Goal: Task Accomplishment & Management: Use online tool/utility

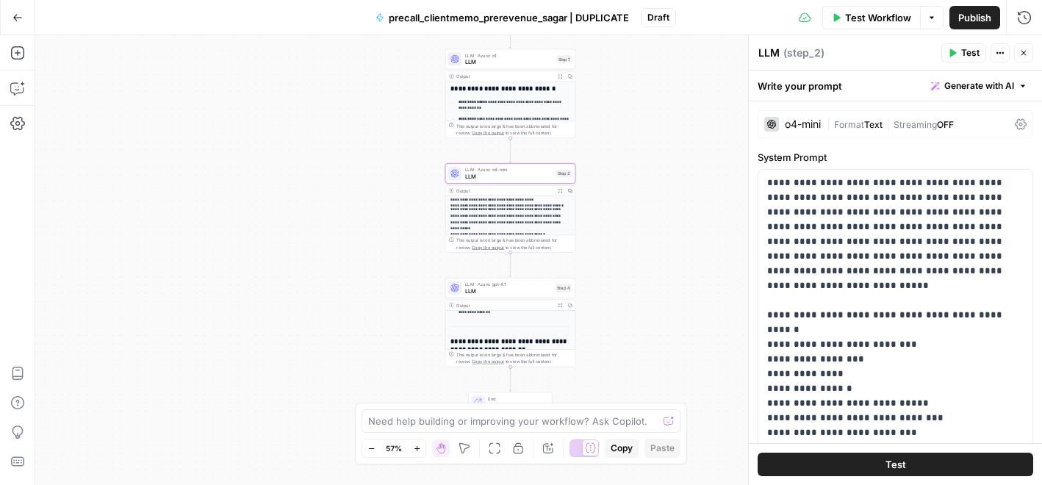
click at [23, 13] on button "Go Back" at bounding box center [17, 17] width 26 height 26
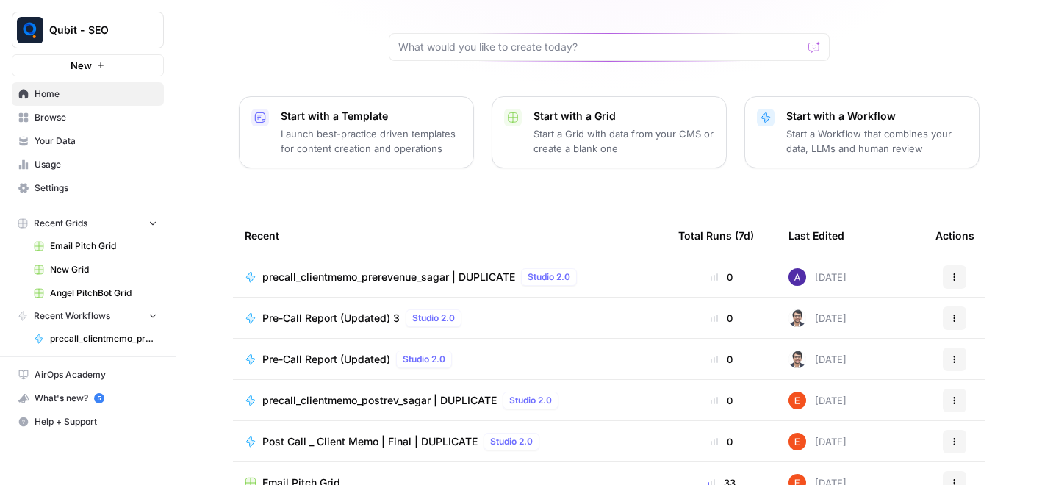
scroll to position [149, 0]
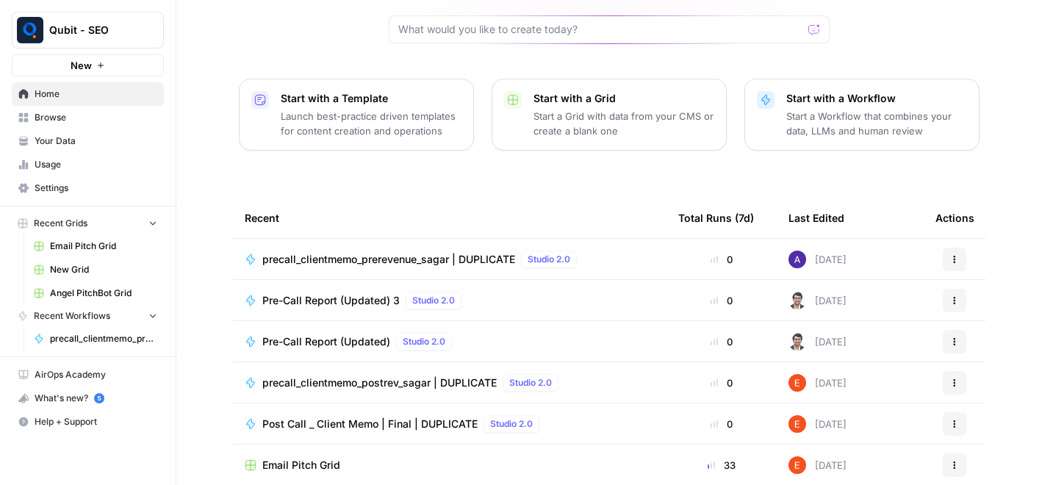
click at [378, 252] on span "precall_clientmemo_prerevenue_sagar | DUPLICATE" at bounding box center [388, 259] width 253 height 15
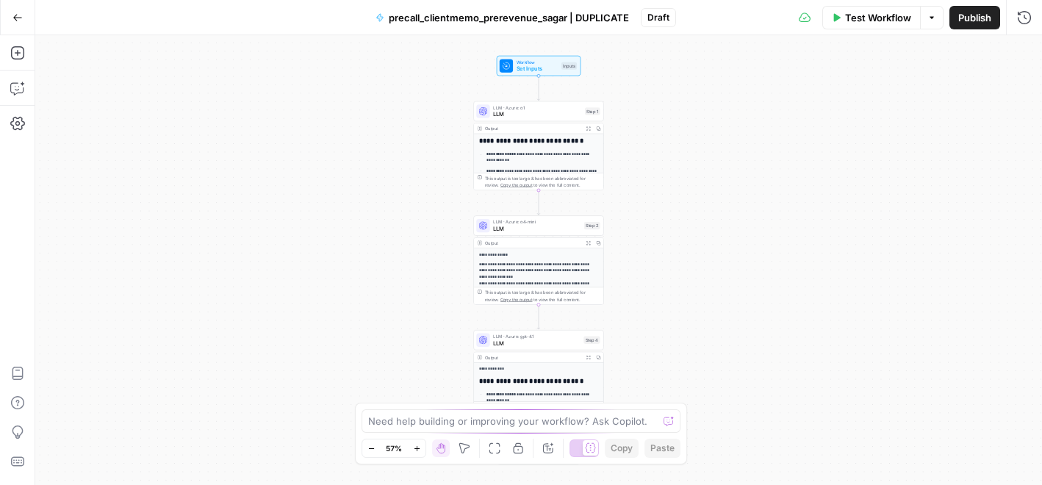
scroll to position [101, 0]
click at [515, 114] on span "LLM" at bounding box center [537, 114] width 88 height 8
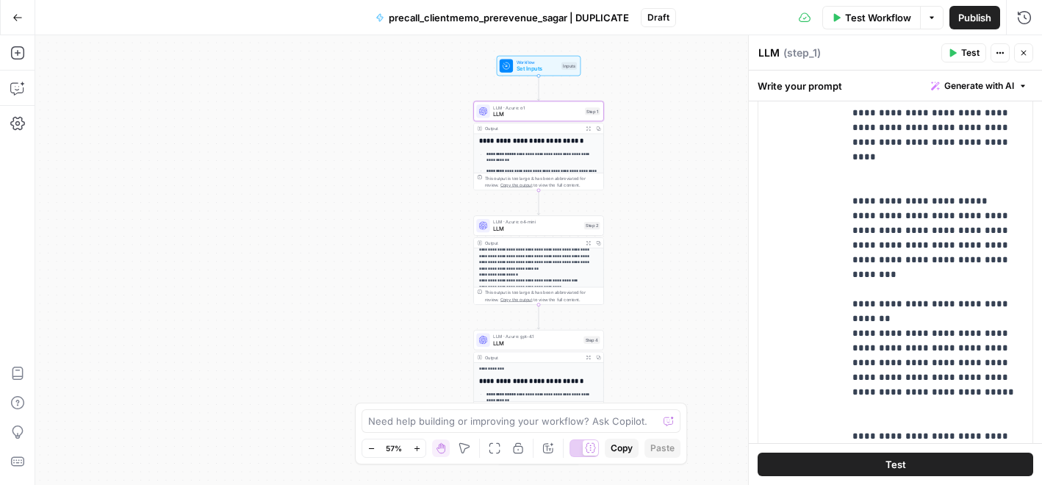
scroll to position [1781, 0]
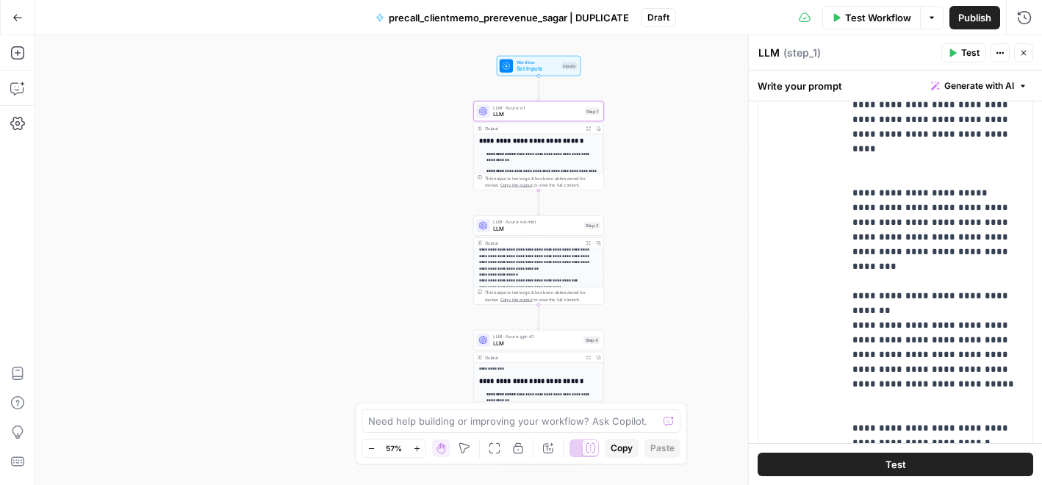
click at [514, 225] on span "LLM" at bounding box center [536, 228] width 87 height 8
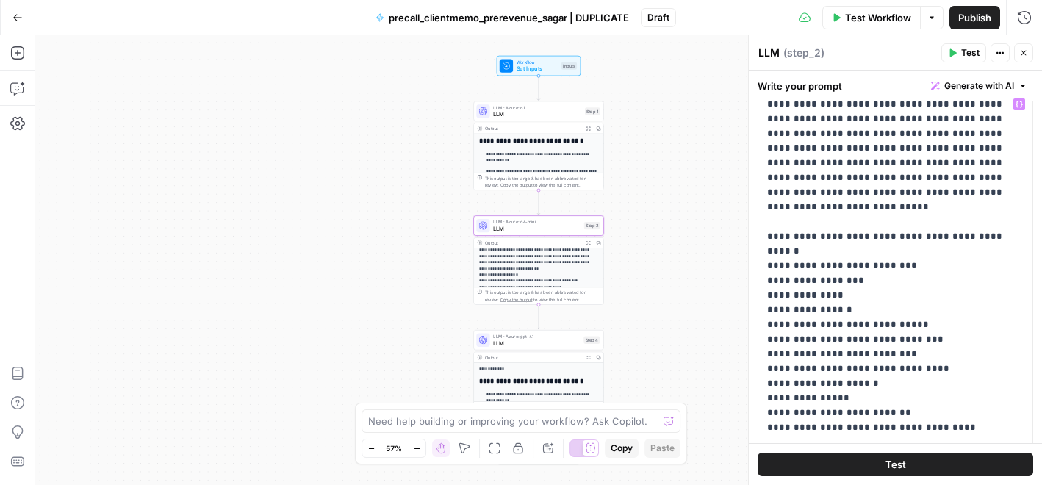
scroll to position [0, 0]
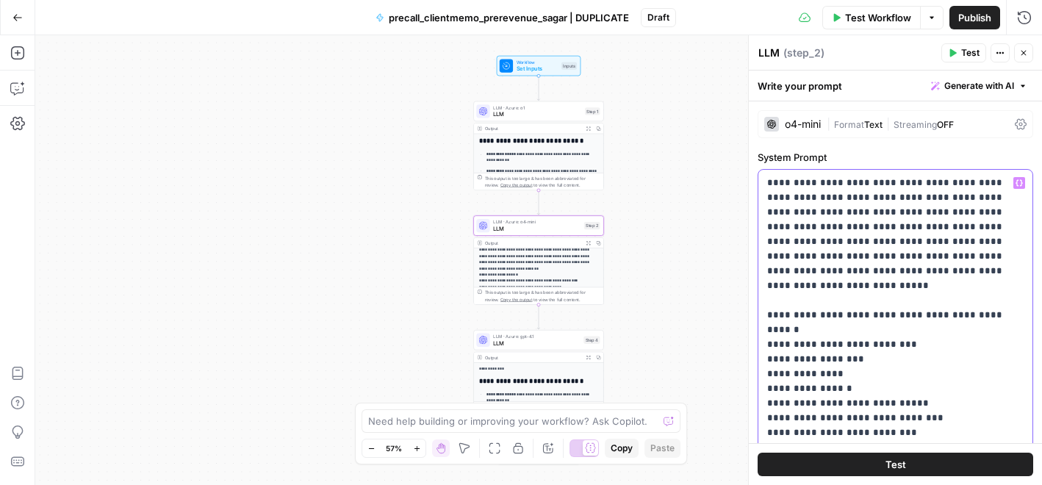
drag, startPoint x: 962, startPoint y: 179, endPoint x: 906, endPoint y: 178, distance: 56.6
click at [906, 178] on p "**********" at bounding box center [895, 462] width 256 height 573
click at [916, 268] on p "**********" at bounding box center [895, 462] width 256 height 573
click at [517, 345] on span "LLM" at bounding box center [536, 343] width 87 height 8
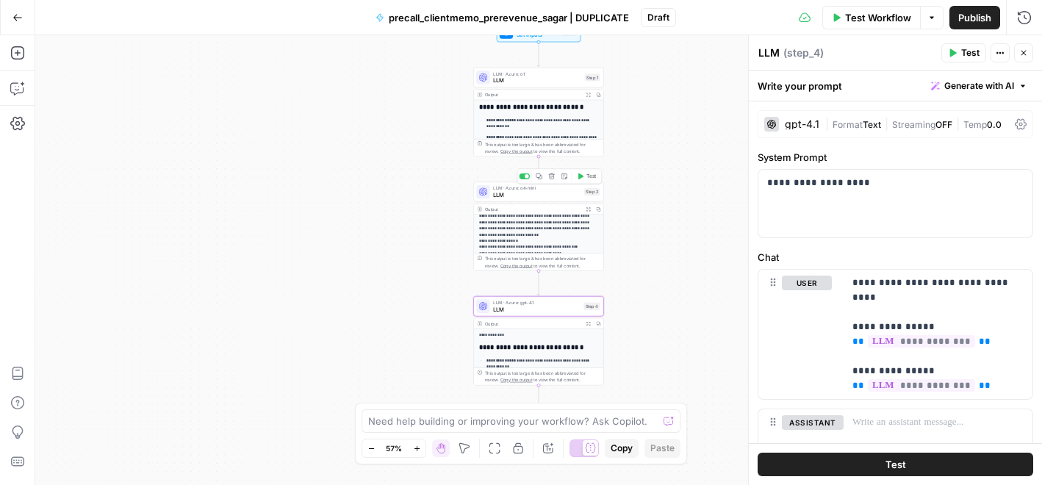
click at [525, 194] on span "LLM" at bounding box center [536, 194] width 87 height 8
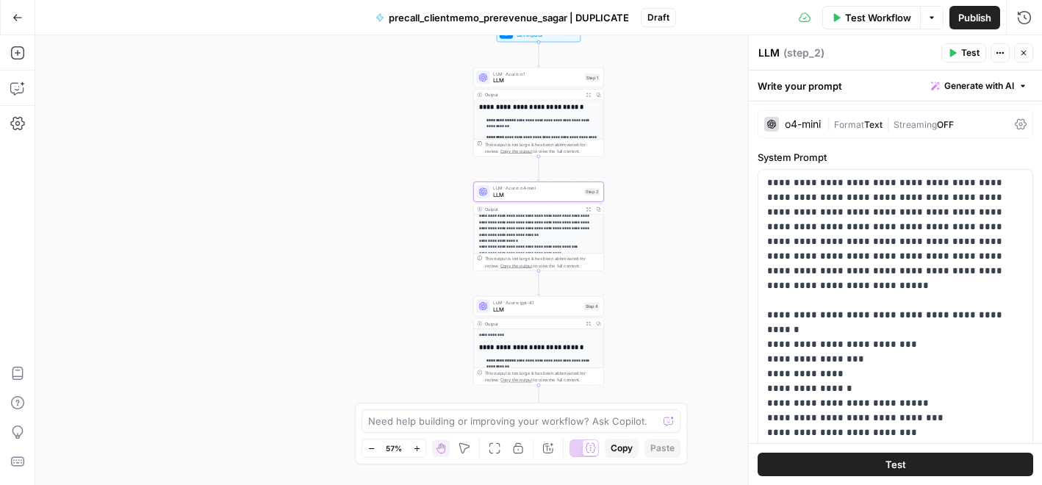
click at [510, 78] on span "LLM" at bounding box center [537, 80] width 88 height 8
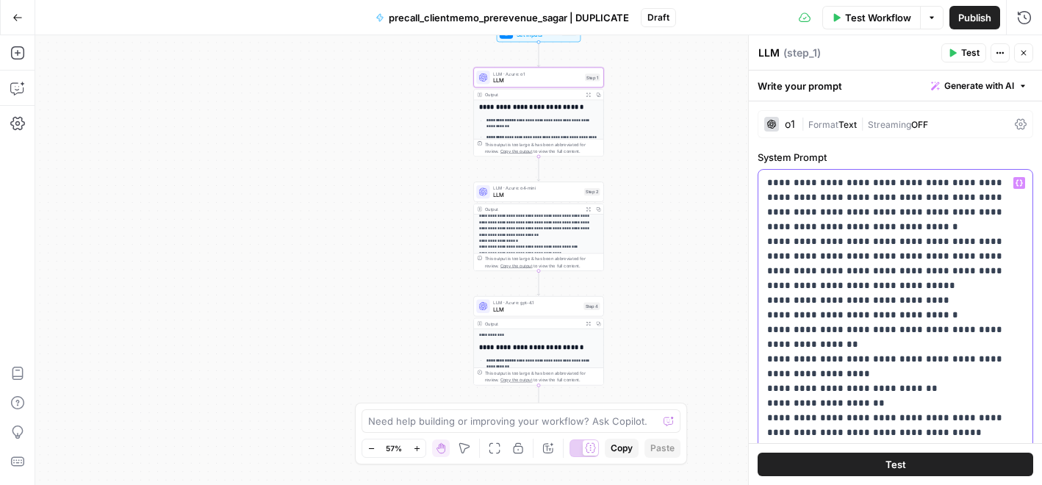
click at [541, 79] on span "LLM" at bounding box center [537, 80] width 88 height 8
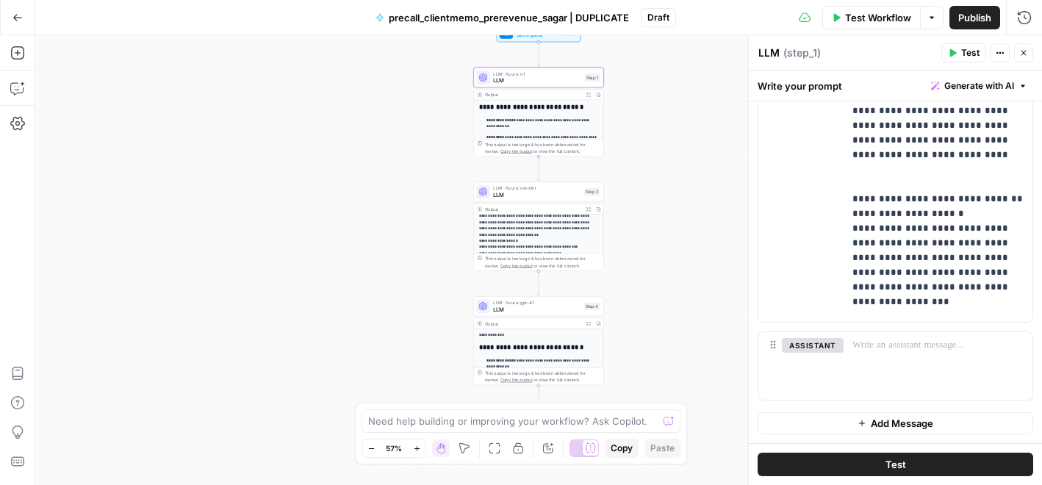
scroll to position [6495, 0]
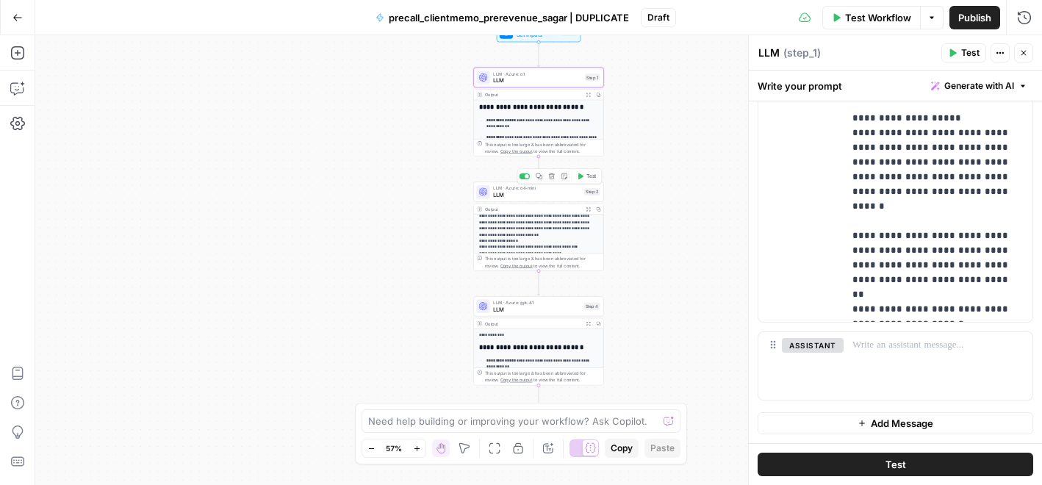
click at [532, 197] on span "LLM" at bounding box center [536, 194] width 87 height 8
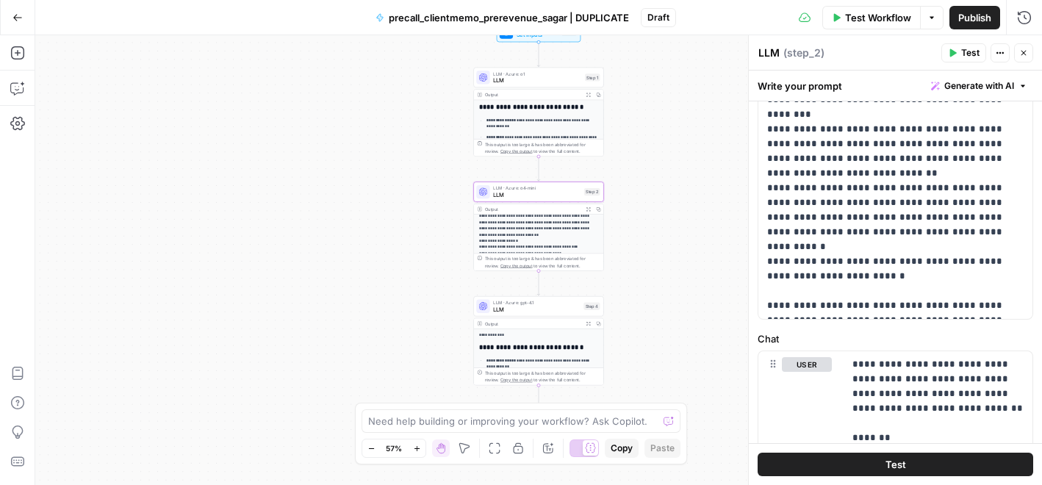
scroll to position [0, 0]
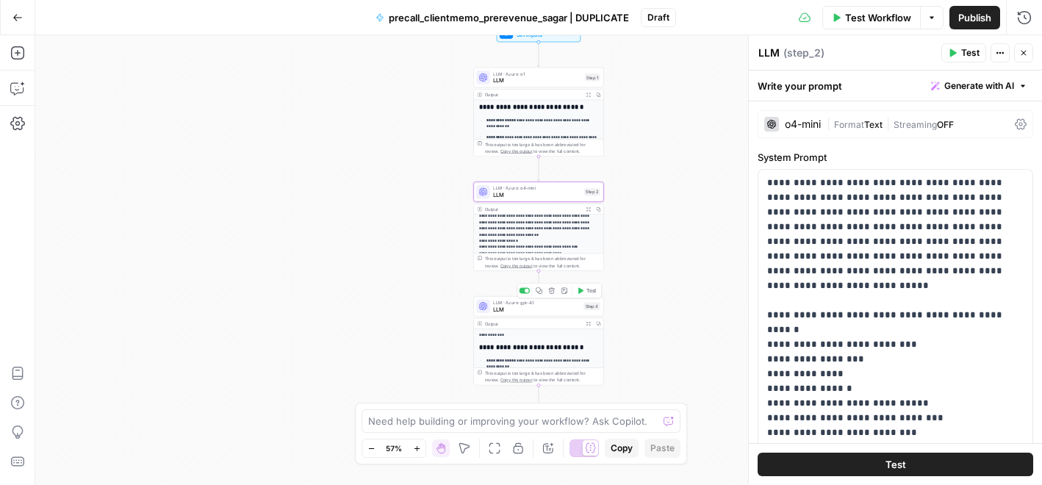
click at [512, 306] on span "LLM" at bounding box center [536, 309] width 87 height 8
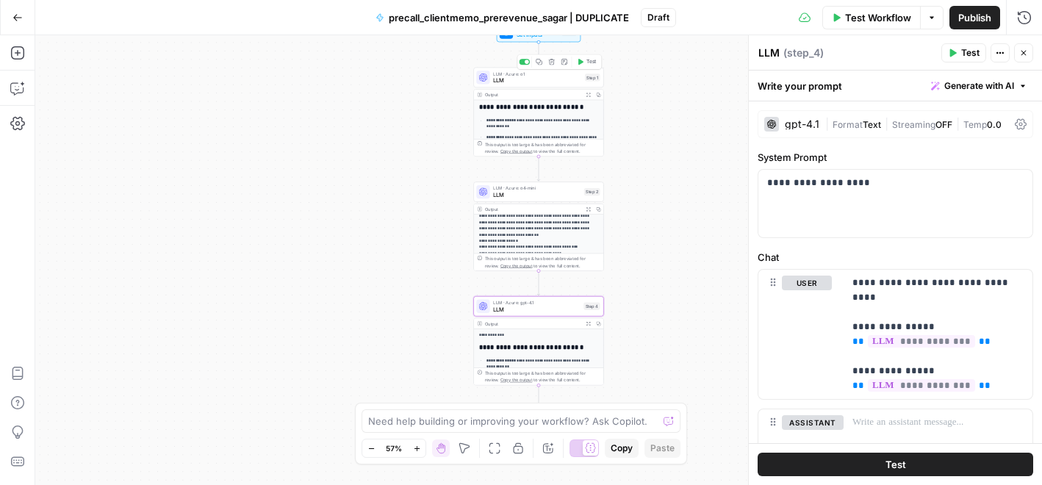
click at [522, 78] on span "LLM" at bounding box center [537, 80] width 88 height 8
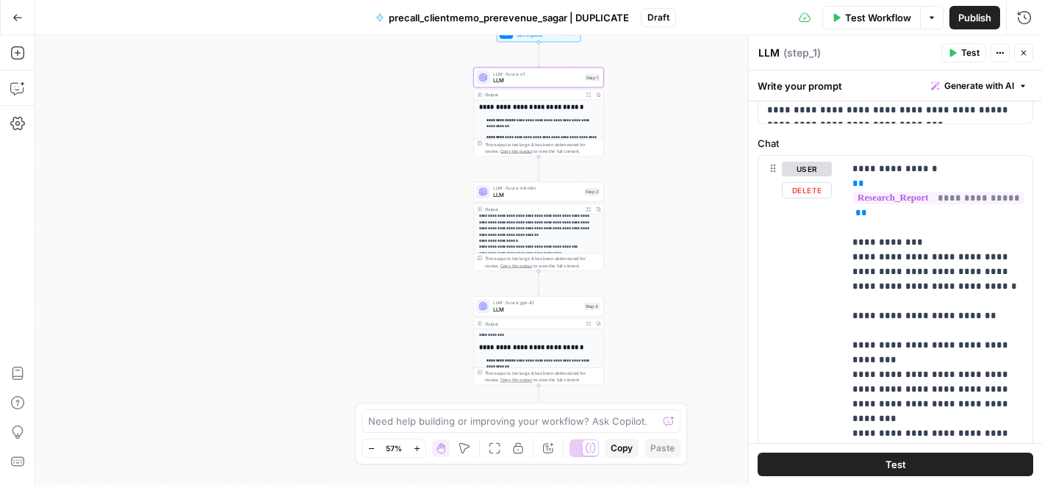
scroll to position [656, 0]
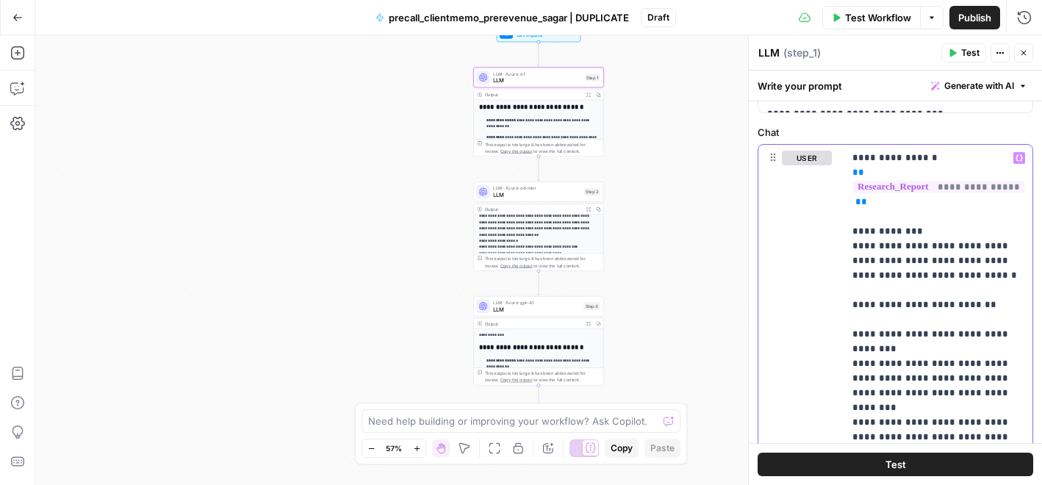
drag, startPoint x: 845, startPoint y: 228, endPoint x: 944, endPoint y: 457, distance: 249.7
click at [944, 462] on div "**********" at bounding box center [895, 278] width 293 height 414
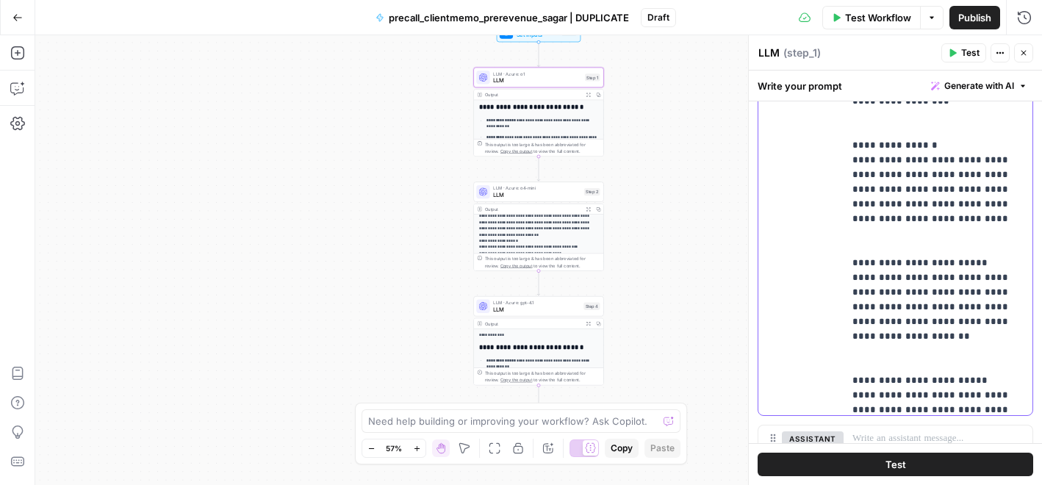
scroll to position [6495, 0]
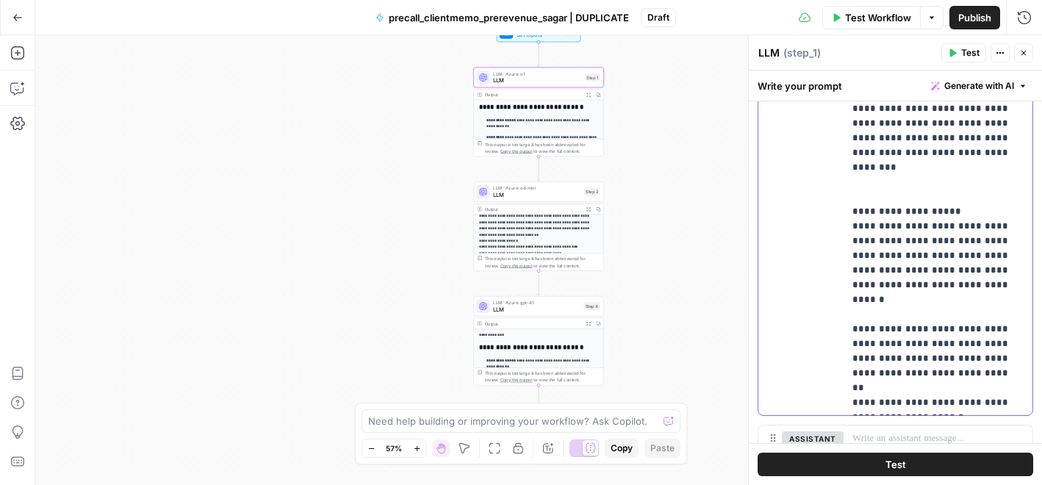
copy p "**********"
click at [790, 253] on div "user Delete" at bounding box center [807, 116] width 50 height 587
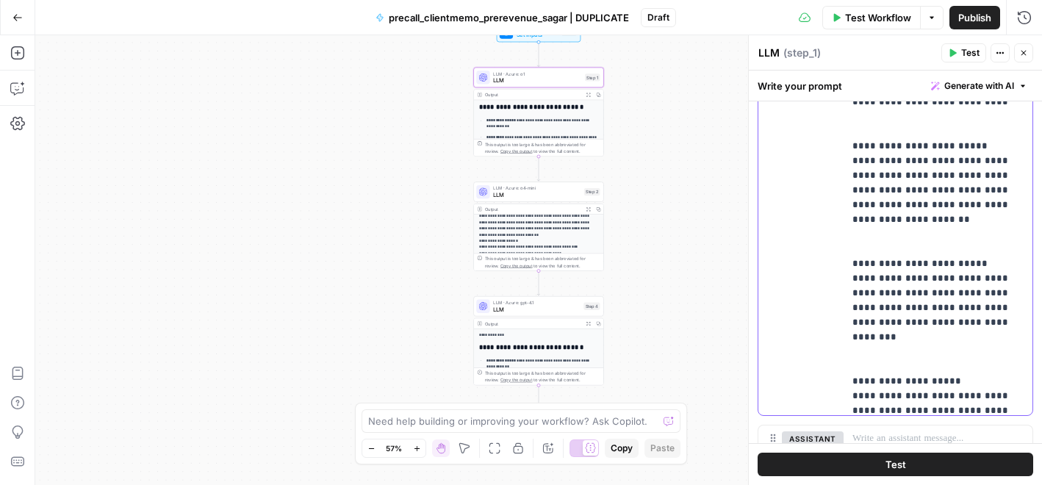
scroll to position [6322, 0]
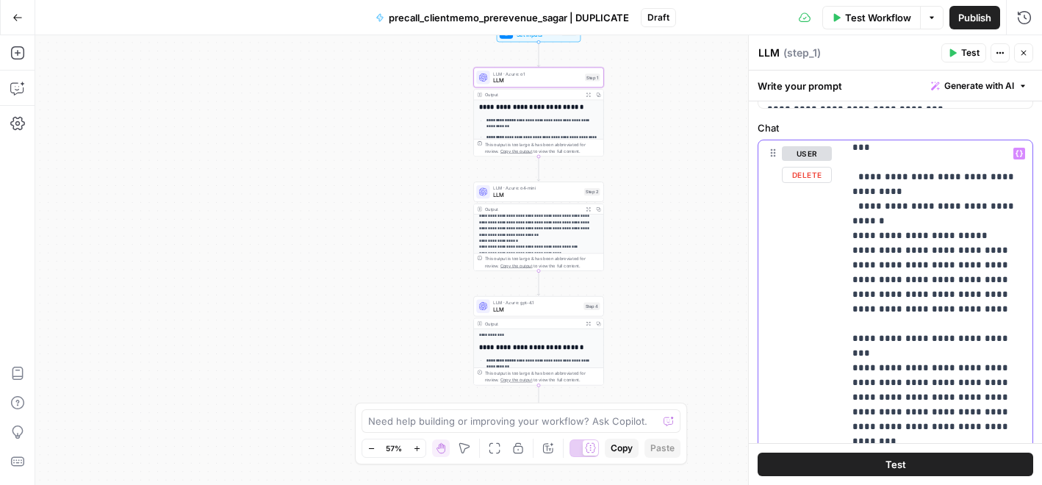
scroll to position [0, 0]
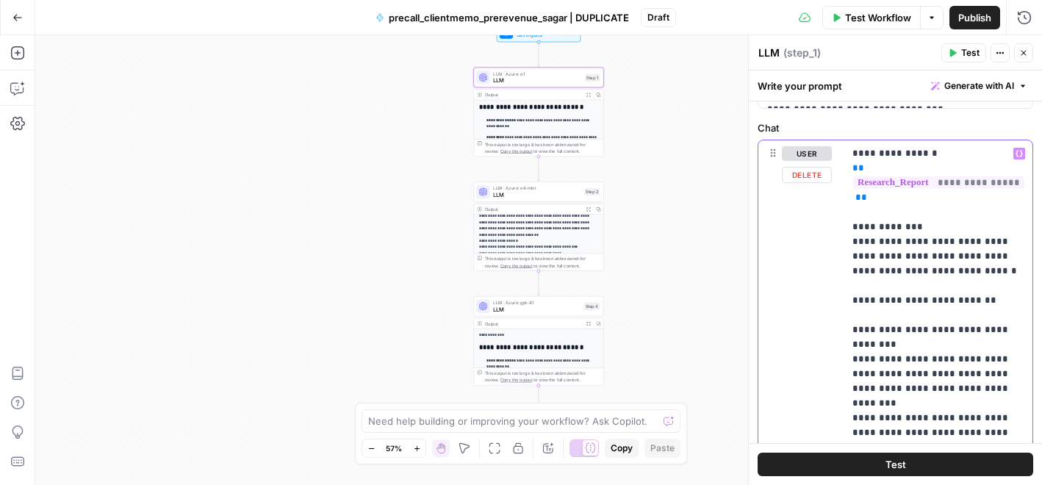
click at [846, 228] on div "**********" at bounding box center [937, 439] width 189 height 599
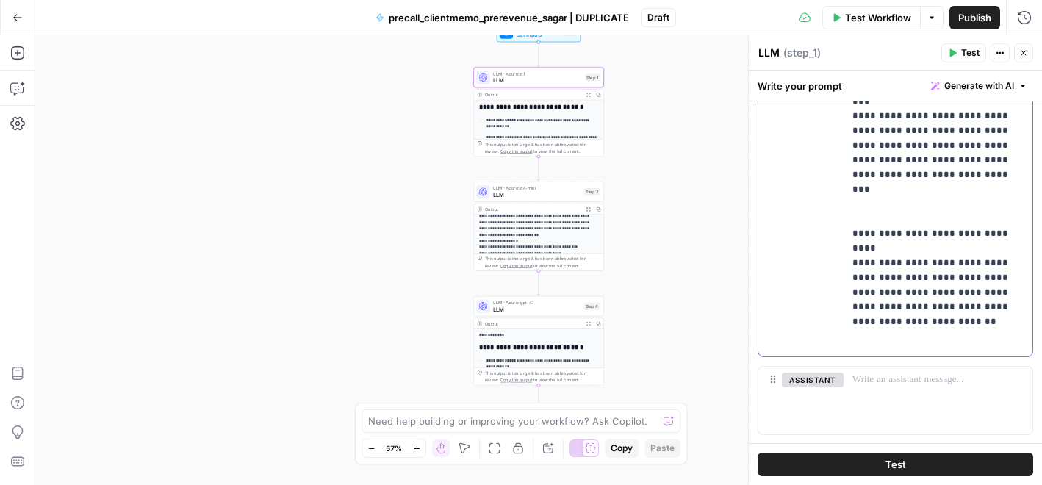
scroll to position [2785, 0]
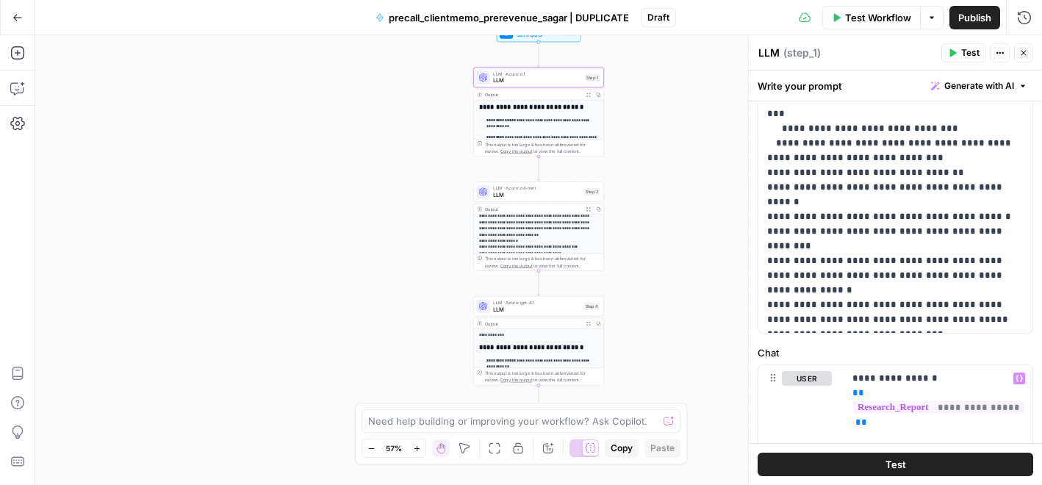
click at [900, 343] on div "**********" at bounding box center [895, 375] width 293 height 1419
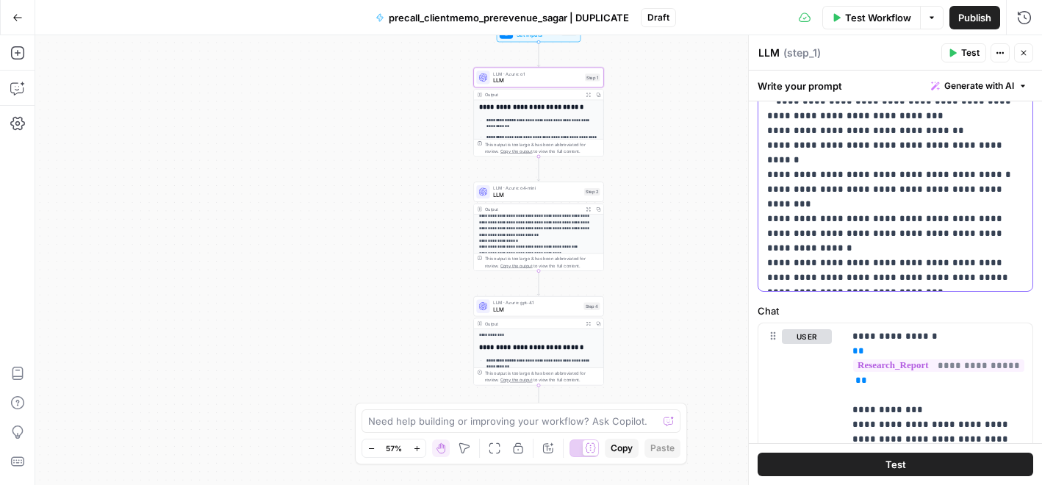
scroll to position [162, 0]
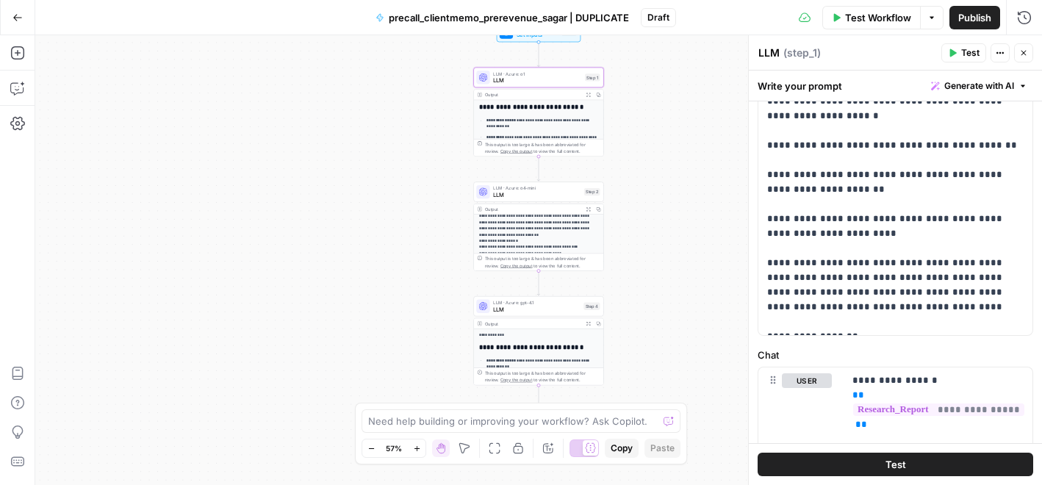
click at [891, 349] on label "Chat" at bounding box center [894, 354] width 275 height 15
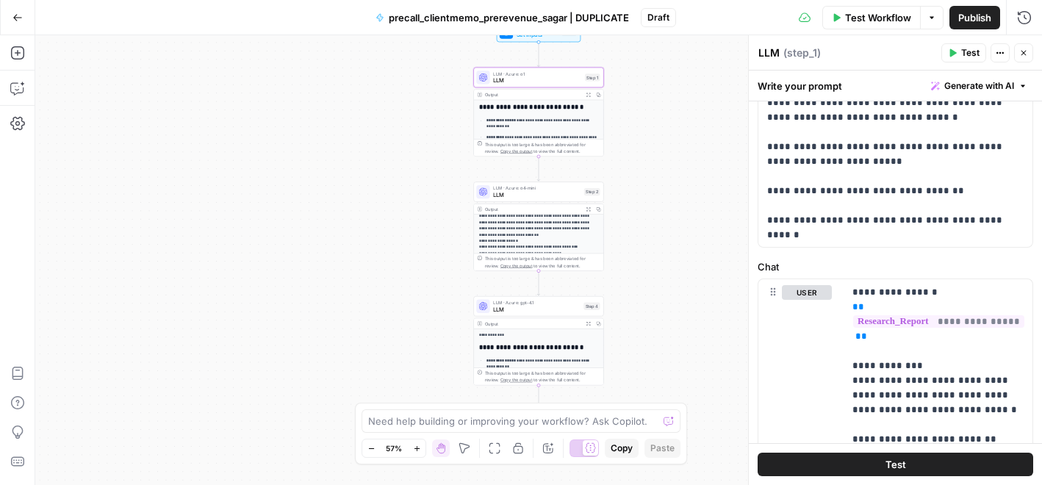
scroll to position [0, 0]
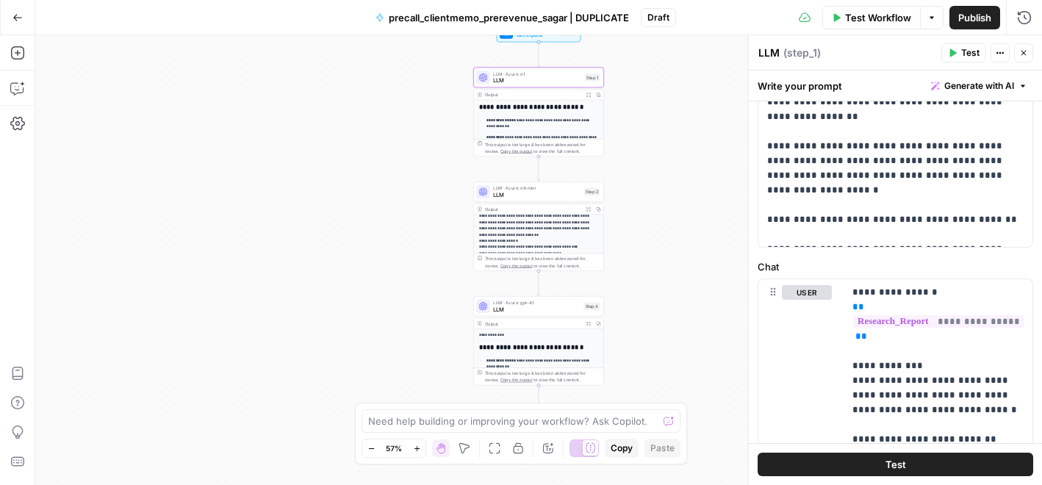
click at [964, 56] on span "Test" at bounding box center [970, 52] width 18 height 13
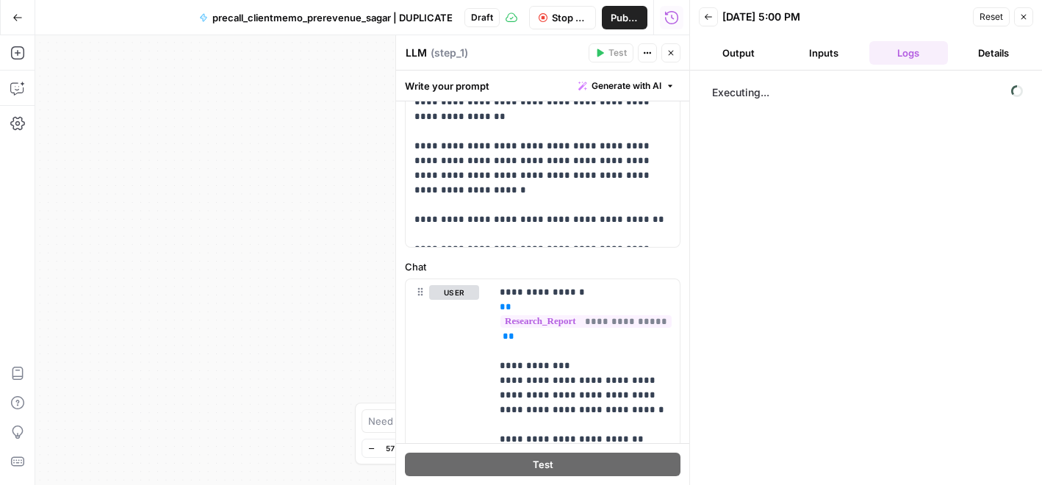
click at [746, 55] on button "Output" at bounding box center [738, 53] width 79 height 24
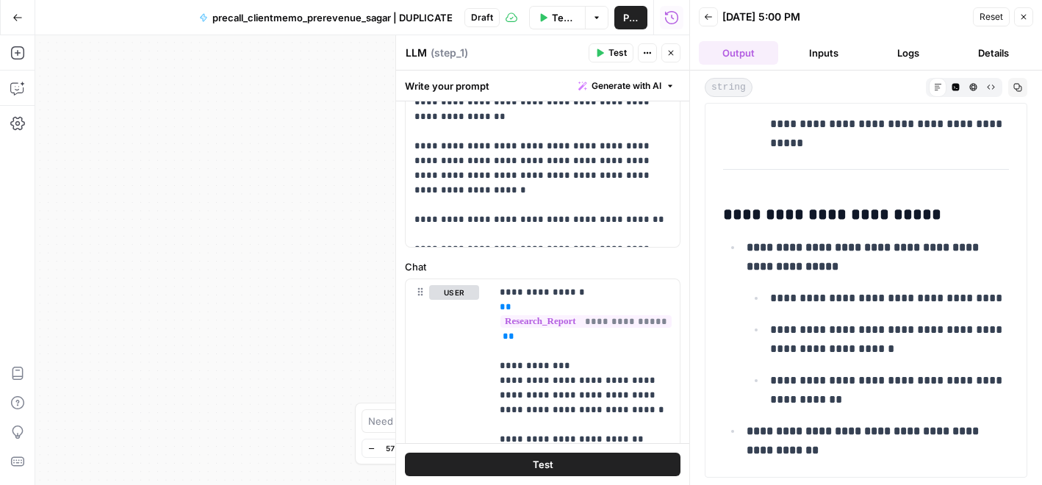
scroll to position [6094, 0]
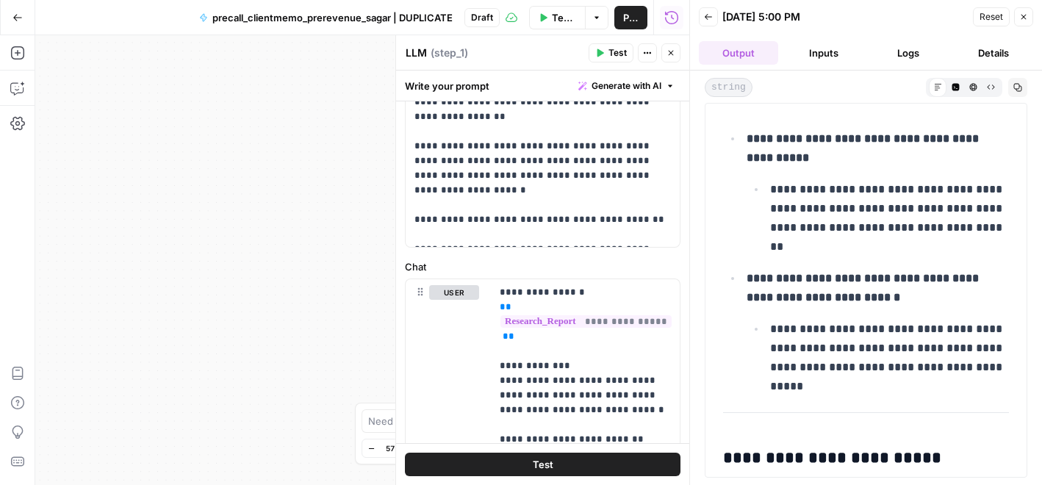
click at [704, 12] on icon "button" at bounding box center [708, 16] width 9 height 9
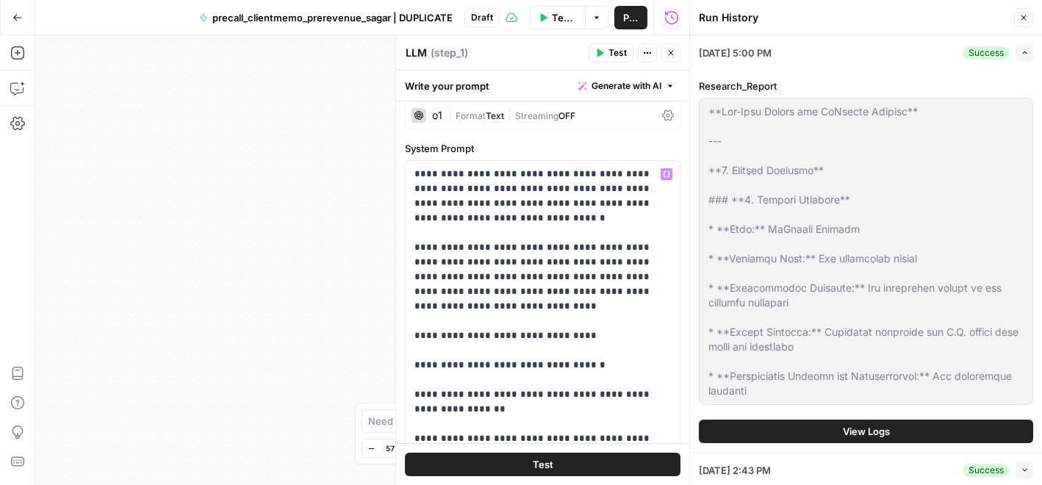
scroll to position [0, 0]
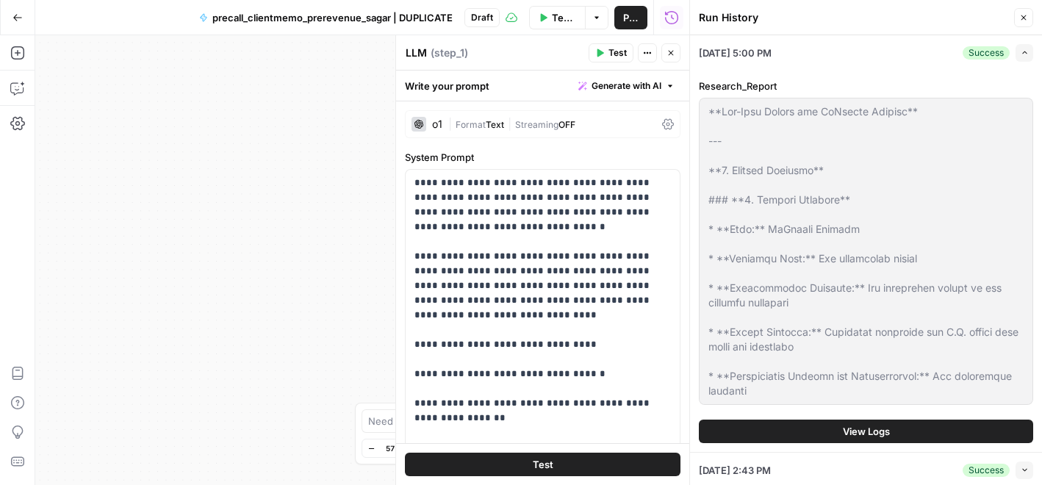
click at [12, 23] on button "Go Back" at bounding box center [17, 17] width 26 height 26
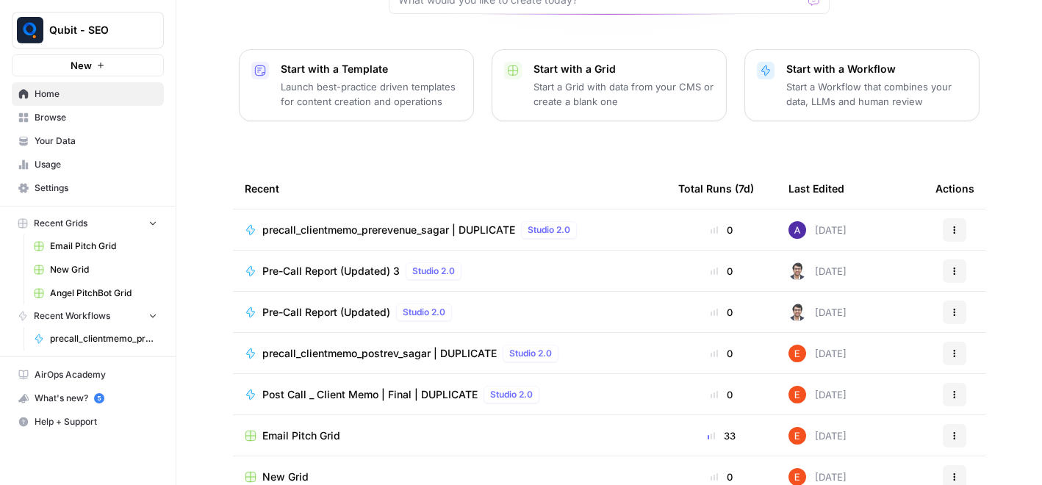
scroll to position [191, 0]
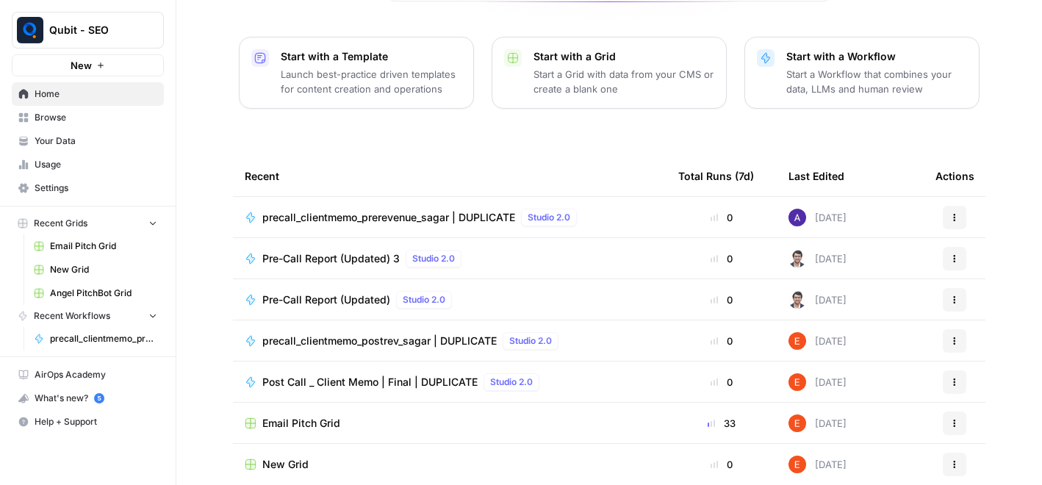
click at [71, 115] on span "Browse" at bounding box center [96, 117] width 123 height 13
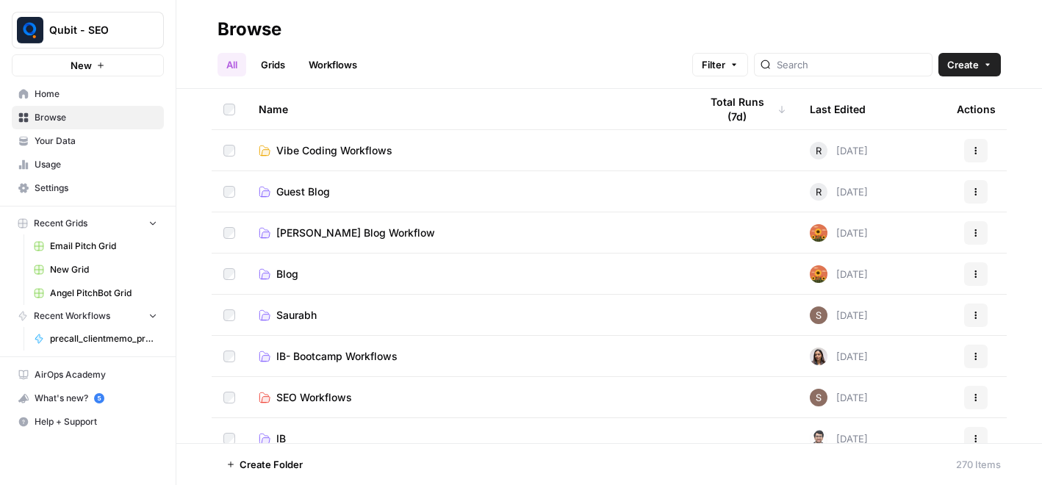
click at [347, 68] on link "Workflows" at bounding box center [333, 65] width 66 height 24
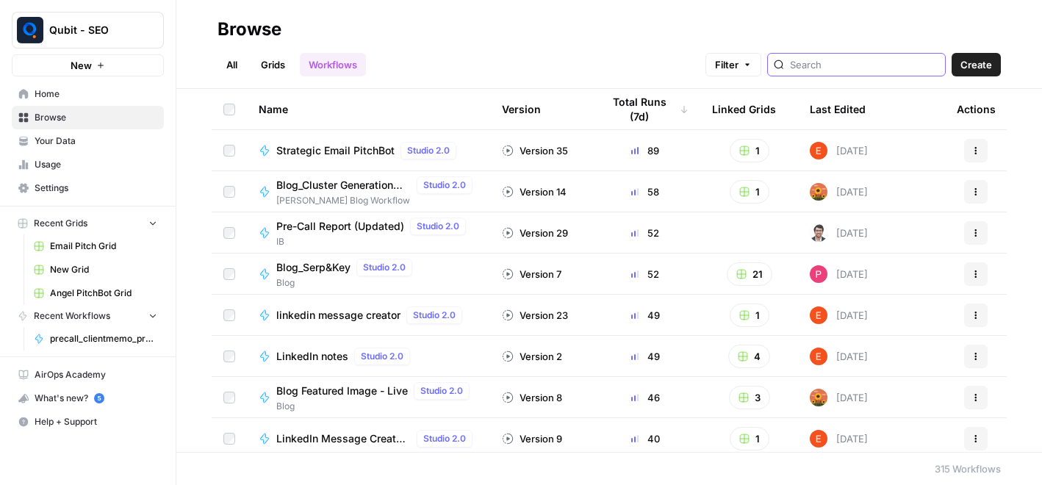
click at [861, 57] on input "search" at bounding box center [864, 64] width 149 height 15
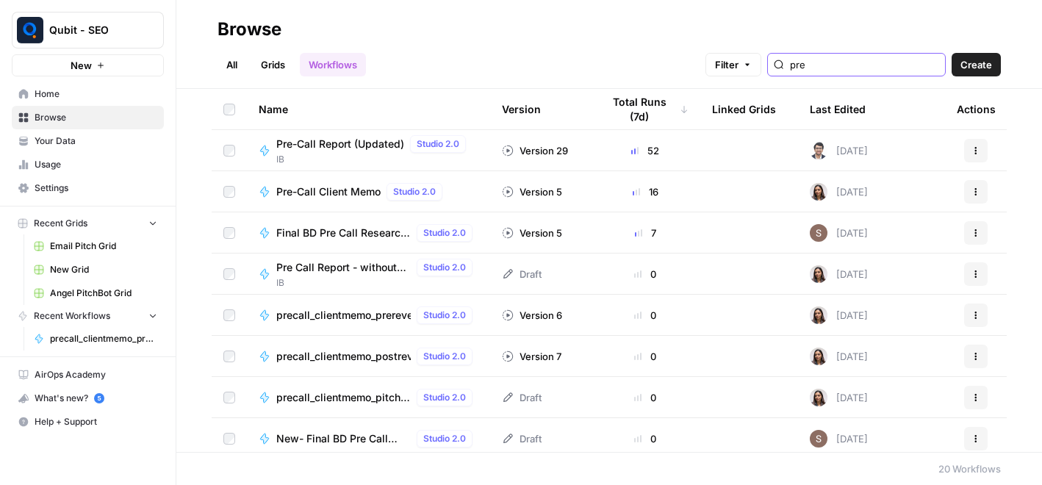
type input "pre"
click at [341, 322] on div "precall_clientmemo_prerevenue_sagar Studio 2.0" at bounding box center [377, 315] width 202 height 18
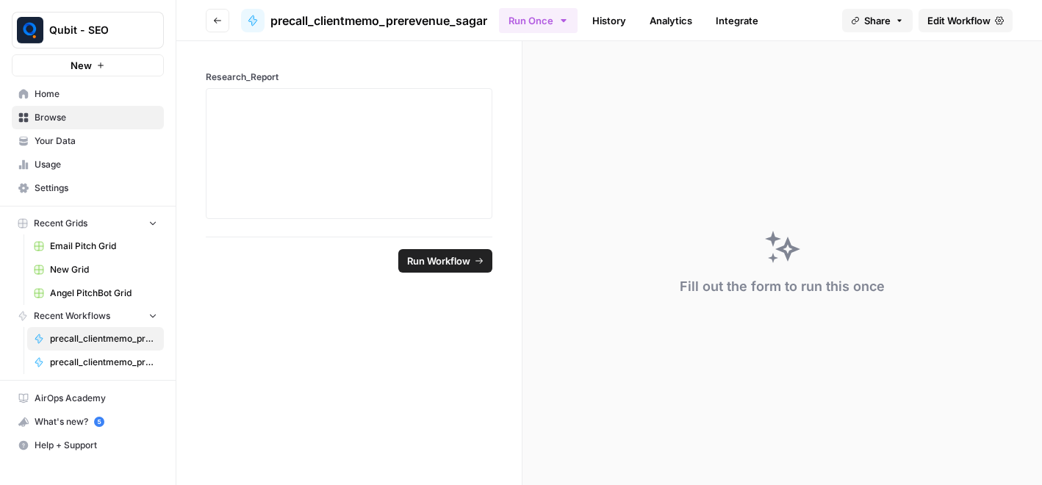
click at [608, 15] on link "History" at bounding box center [608, 21] width 51 height 24
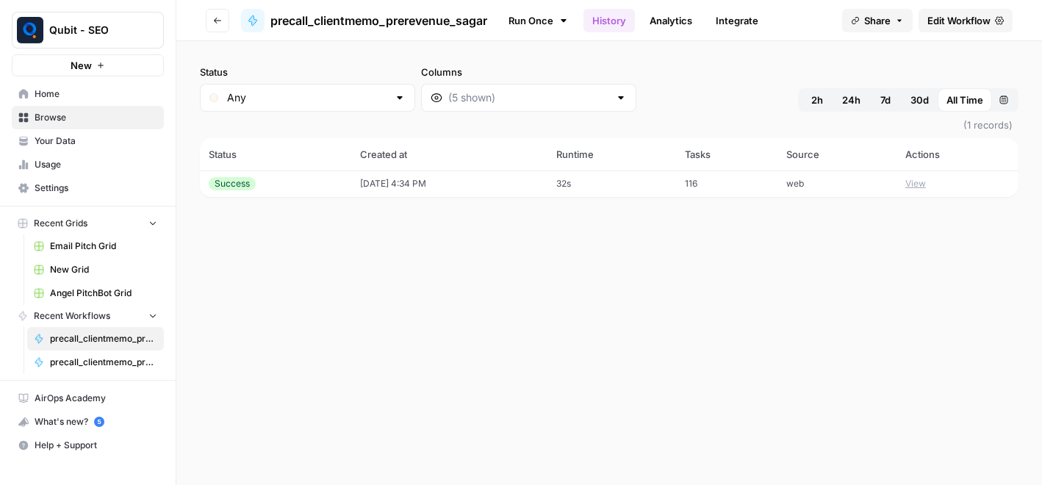
click at [217, 22] on icon "button" at bounding box center [217, 21] width 7 height 6
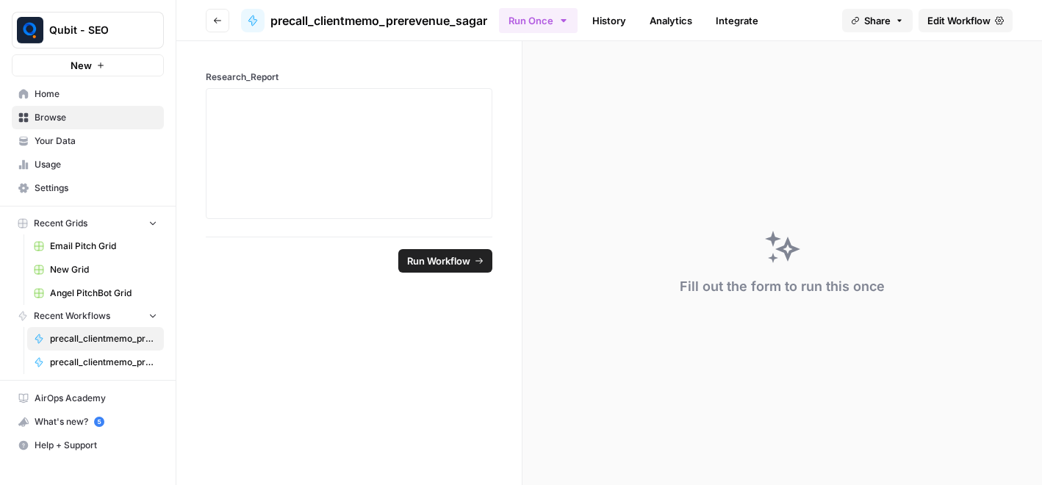
click at [217, 22] on icon "button" at bounding box center [217, 21] width 7 height 6
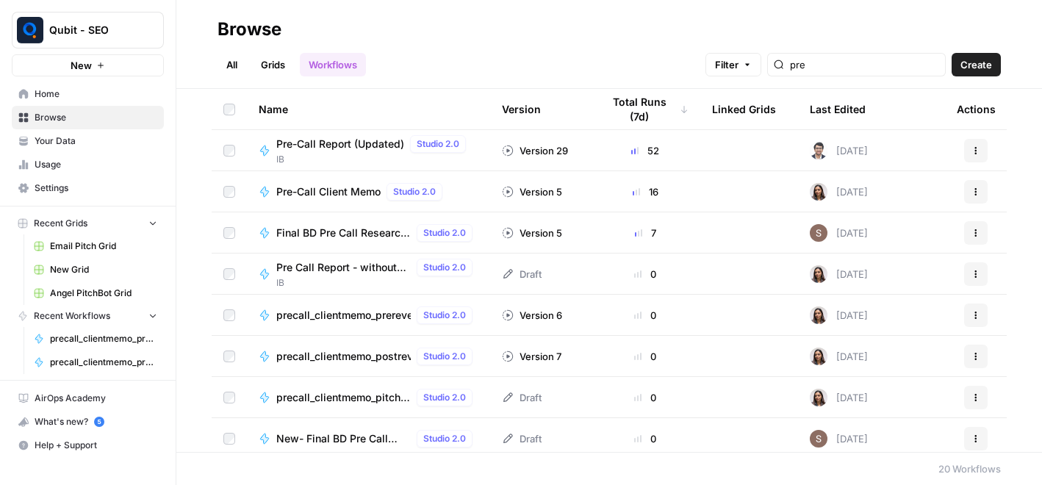
click at [336, 188] on span "Pre-Call Client Memo" at bounding box center [328, 191] width 104 height 15
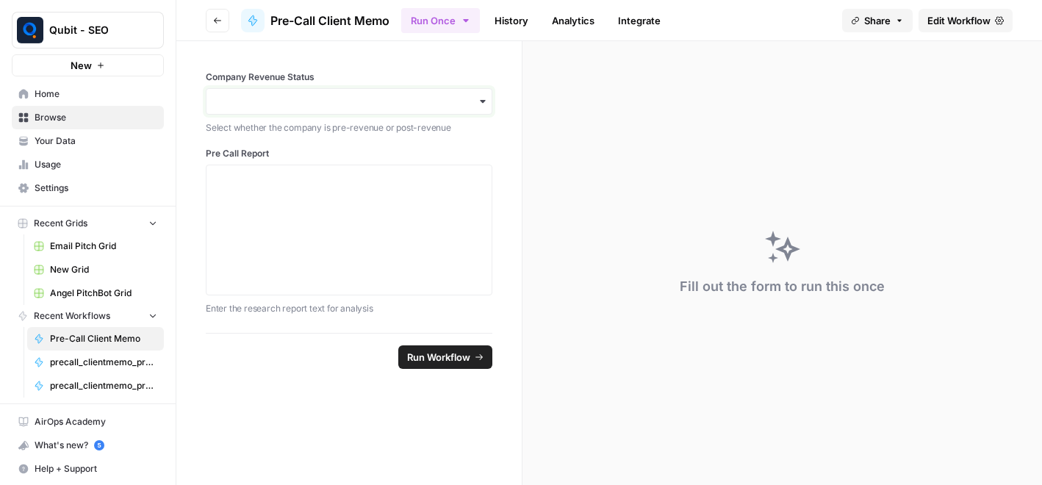
click at [419, 99] on input "Company Revenue Status" at bounding box center [348, 101] width 267 height 15
click at [448, 101] on input "Company Revenue Status" at bounding box center [348, 101] width 267 height 15
click at [529, 26] on link "History" at bounding box center [511, 21] width 51 height 24
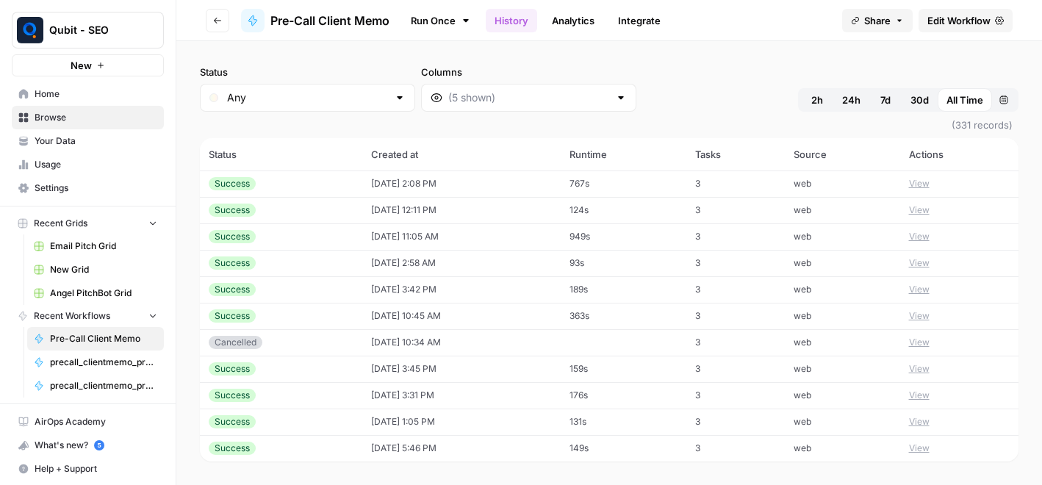
click at [422, 27] on link "Run Once" at bounding box center [440, 20] width 79 height 25
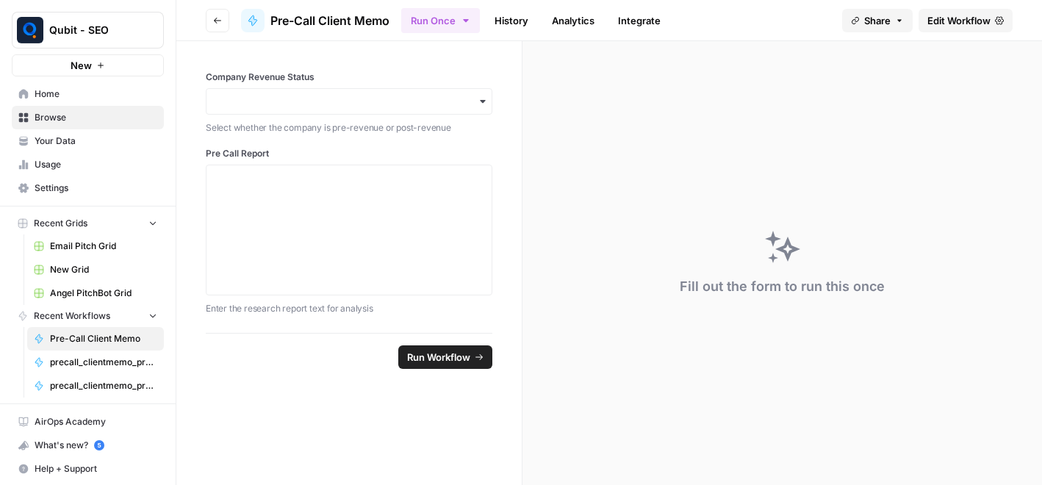
click at [222, 25] on button "Go back" at bounding box center [218, 21] width 24 height 24
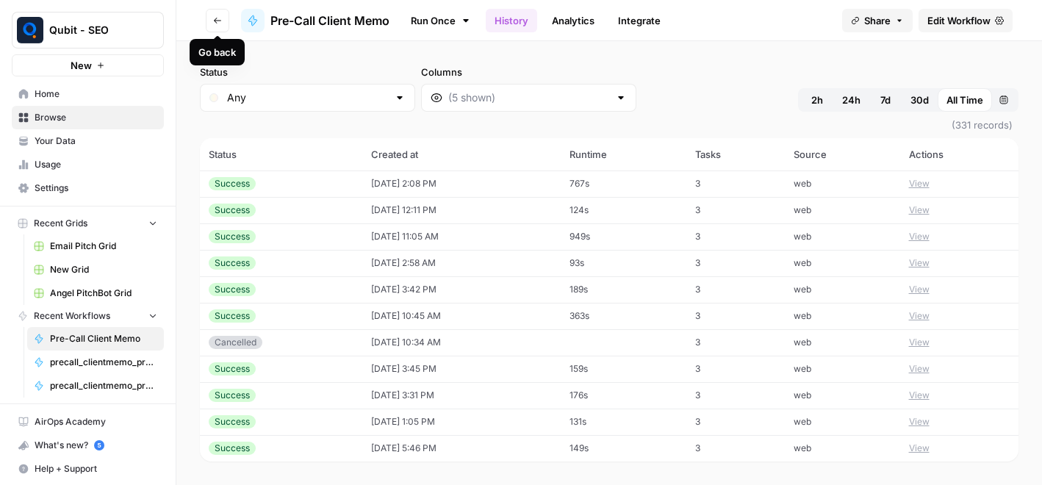
click at [213, 25] on button "Go back" at bounding box center [218, 21] width 24 height 24
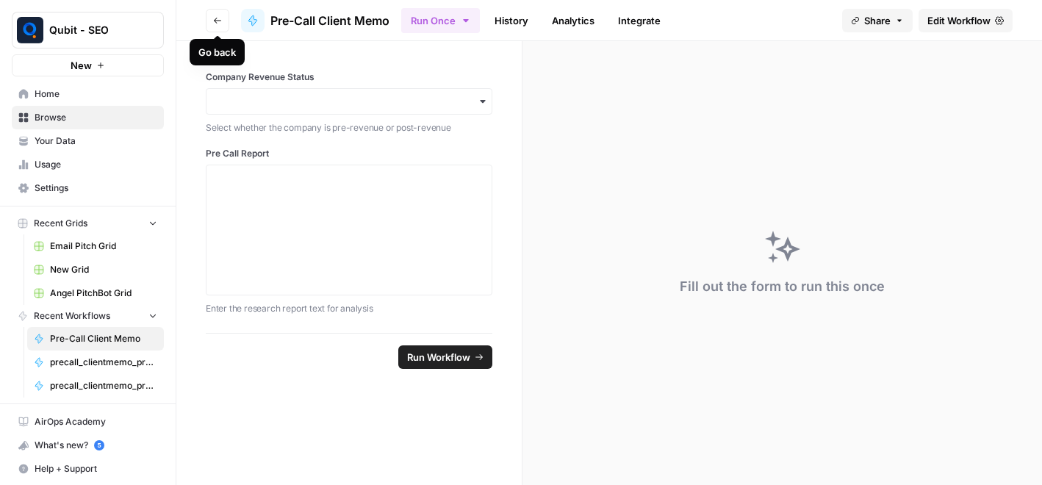
click at [220, 33] on header "Go back Pre-Call Client Memo Run Once History Analytics Integrate Share Edit Wo…" at bounding box center [608, 20] width 865 height 41
click at [219, 30] on button "Go back" at bounding box center [218, 21] width 24 height 24
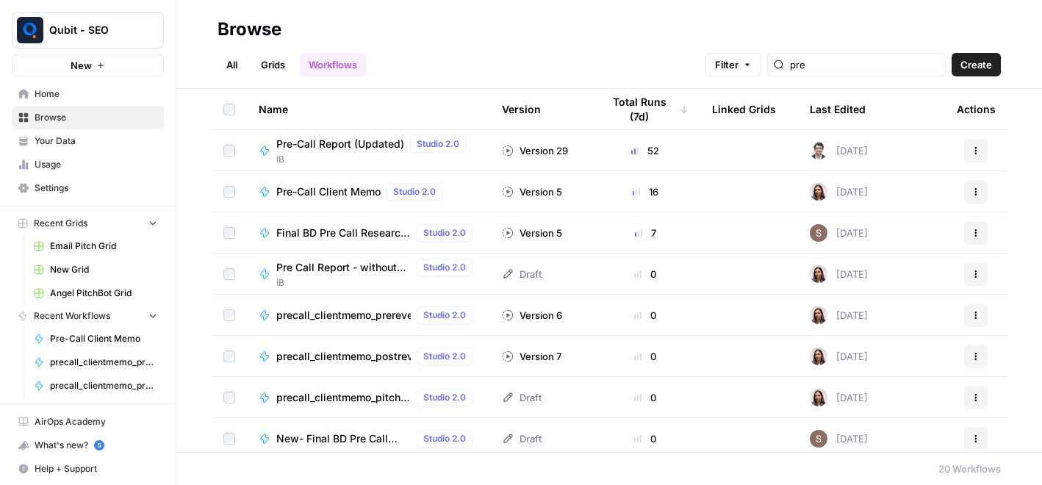
click at [976, 193] on icon "button" at bounding box center [975, 191] width 9 height 9
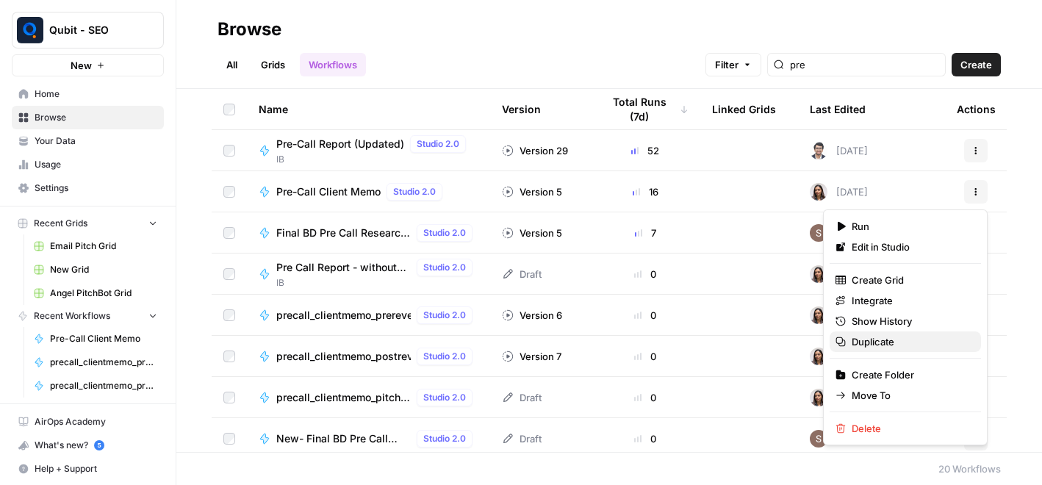
click at [915, 339] on span "Duplicate" at bounding box center [910, 341] width 118 height 15
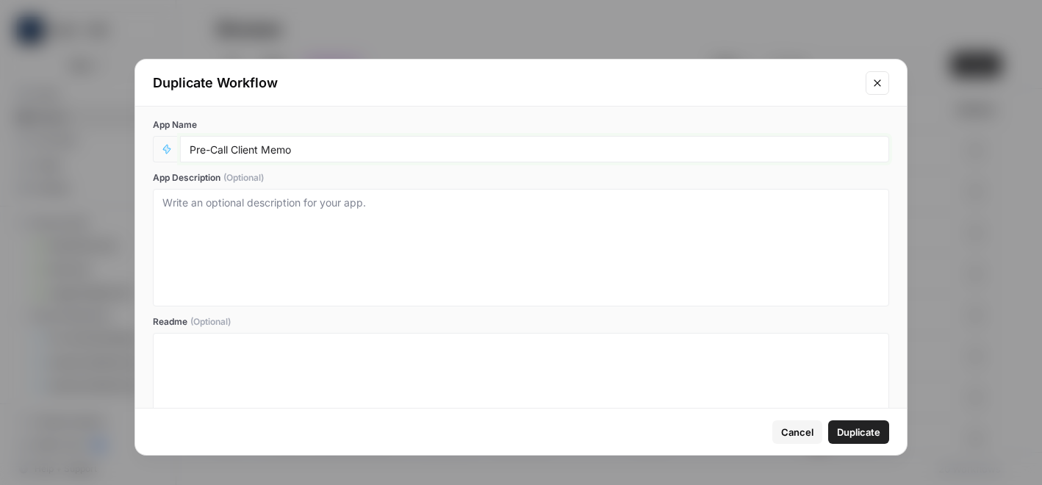
click at [478, 149] on input "Pre-Call Client Memo" at bounding box center [535, 149] width 690 height 13
type input "Pre-Call Client Memo (Dupilcate)"
click at [877, 433] on span "Duplicate" at bounding box center [858, 432] width 43 height 15
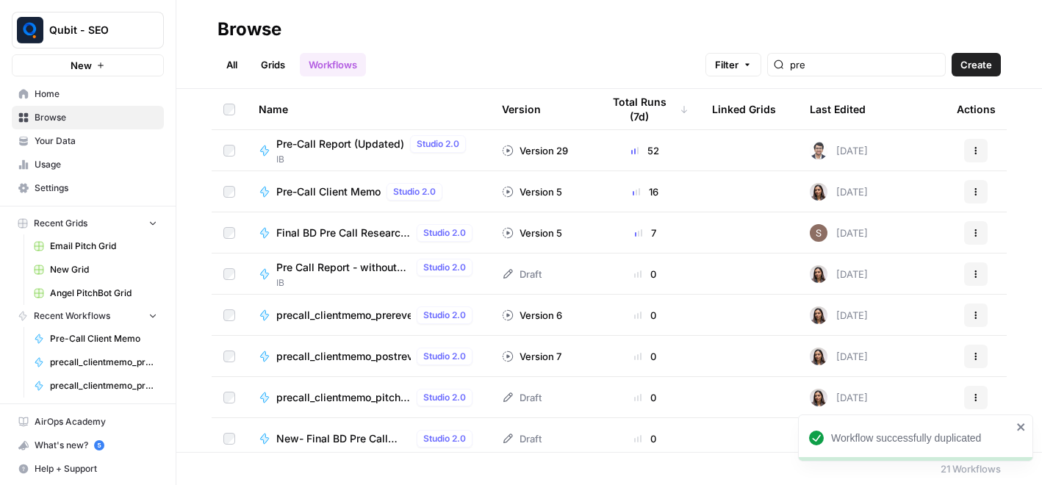
click at [98, 86] on link "Home" at bounding box center [88, 94] width 152 height 24
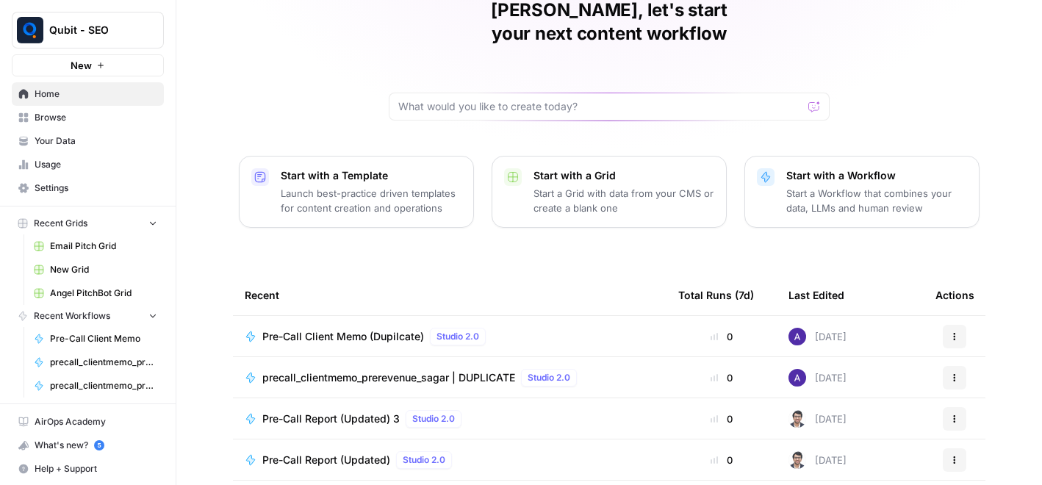
scroll to position [74, 0]
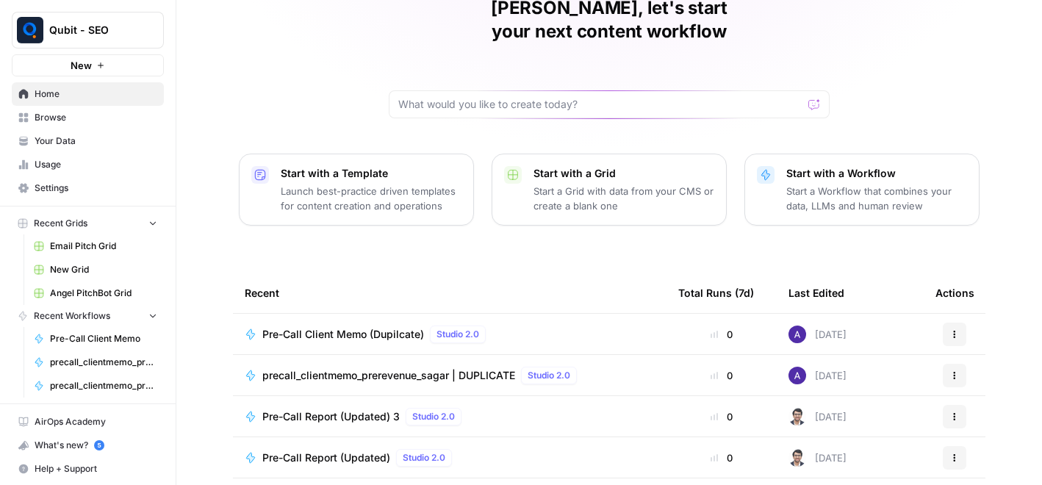
click at [361, 327] on span "Pre-Call Client Memo (Dupilcate)" at bounding box center [343, 334] width 162 height 15
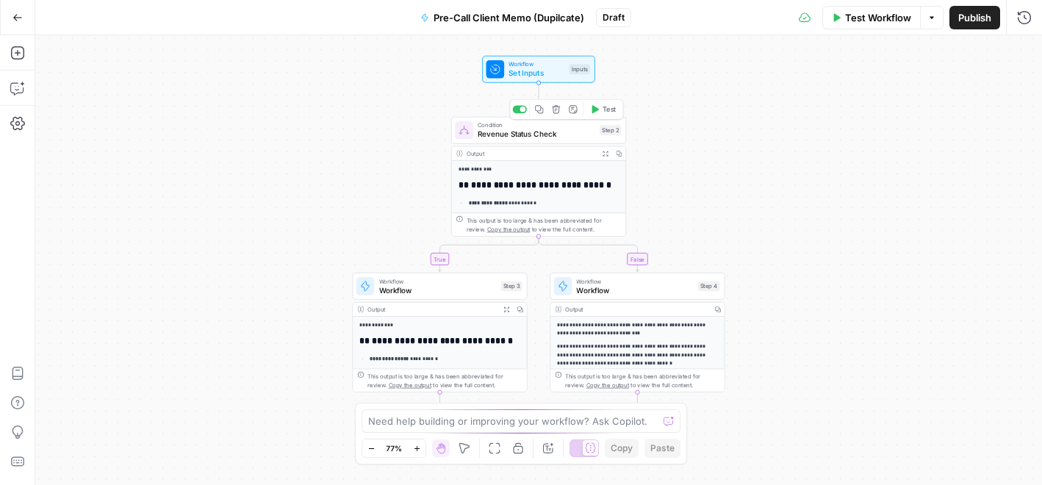
click at [514, 134] on span "Revenue Status Check" at bounding box center [537, 134] width 118 height 11
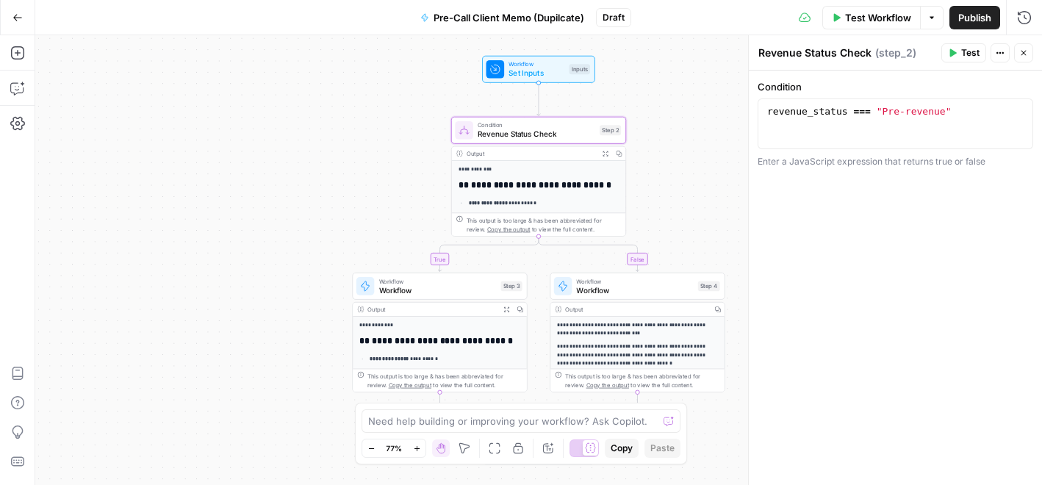
click at [459, 294] on span "Workflow" at bounding box center [438, 289] width 118 height 11
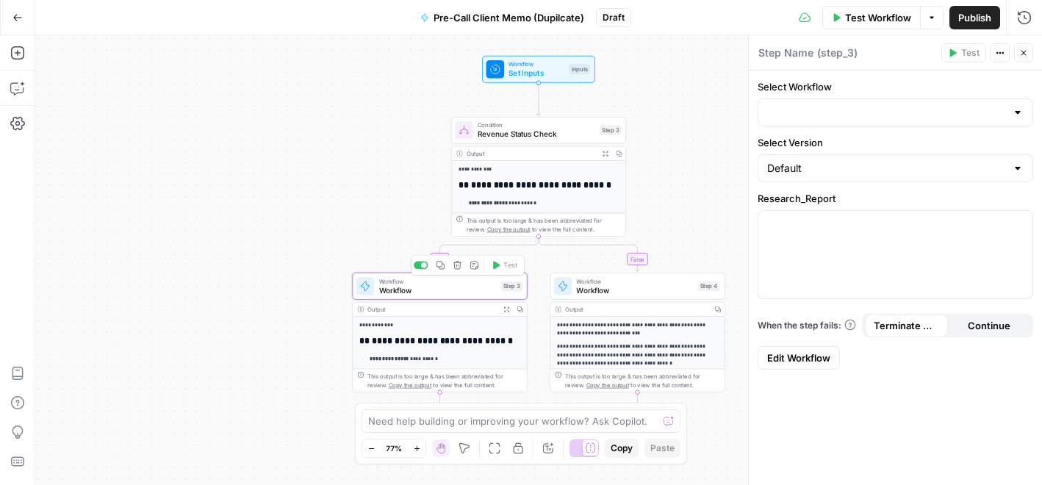
type input "precall_clientmemo_prerevenue_sagar"
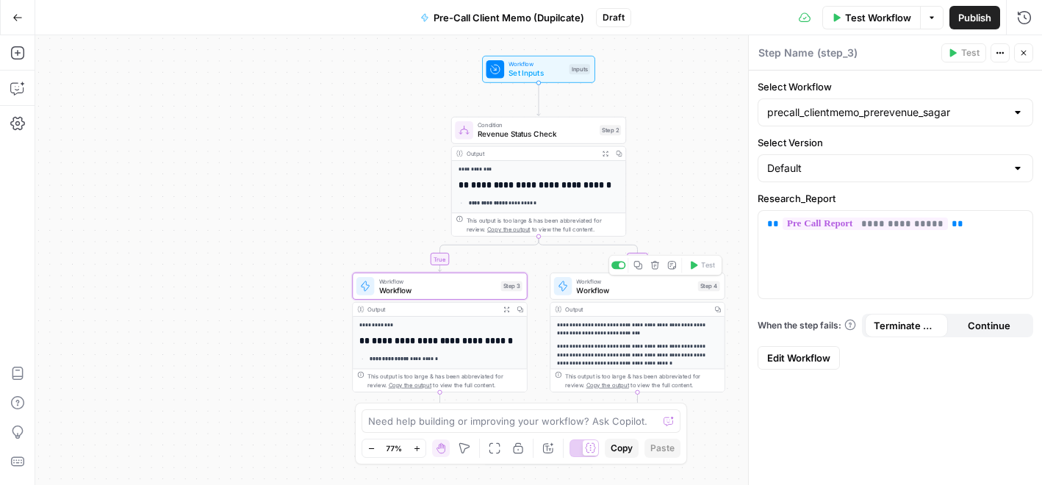
click at [627, 295] on div "Workflow Workflow Step 4 Copy step Delete step Add Note Test" at bounding box center [637, 286] width 175 height 27
type input "precall_clientmemo_postrev_sagar"
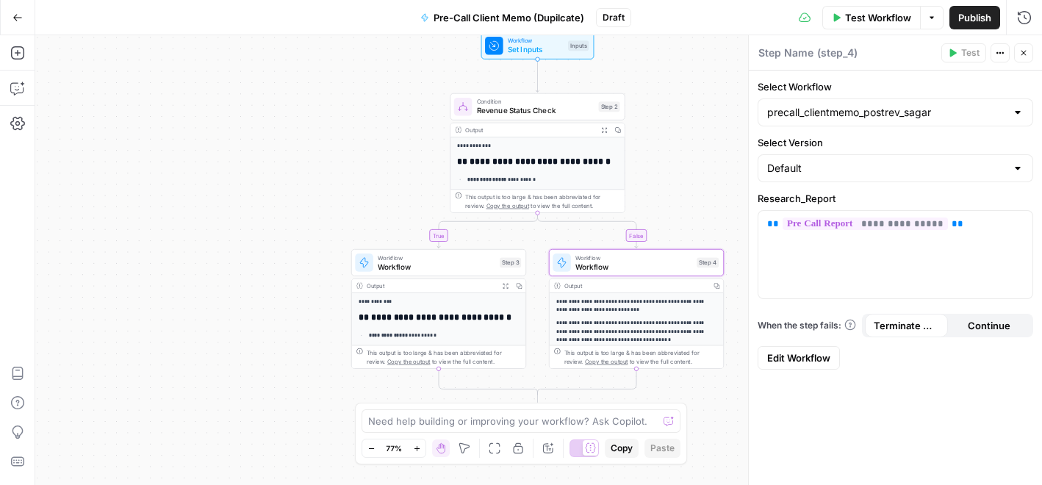
click at [10, 20] on button "Go Back" at bounding box center [17, 17] width 26 height 26
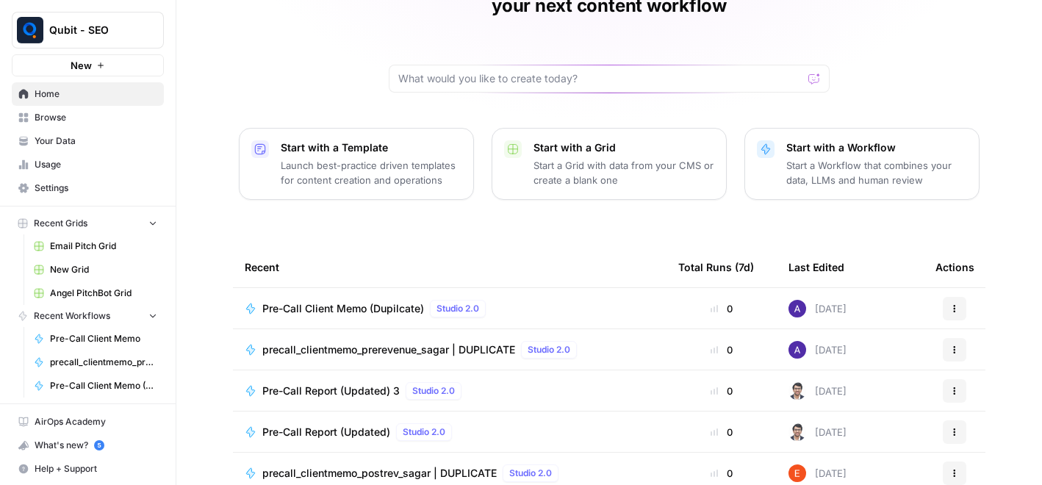
scroll to position [121, 0]
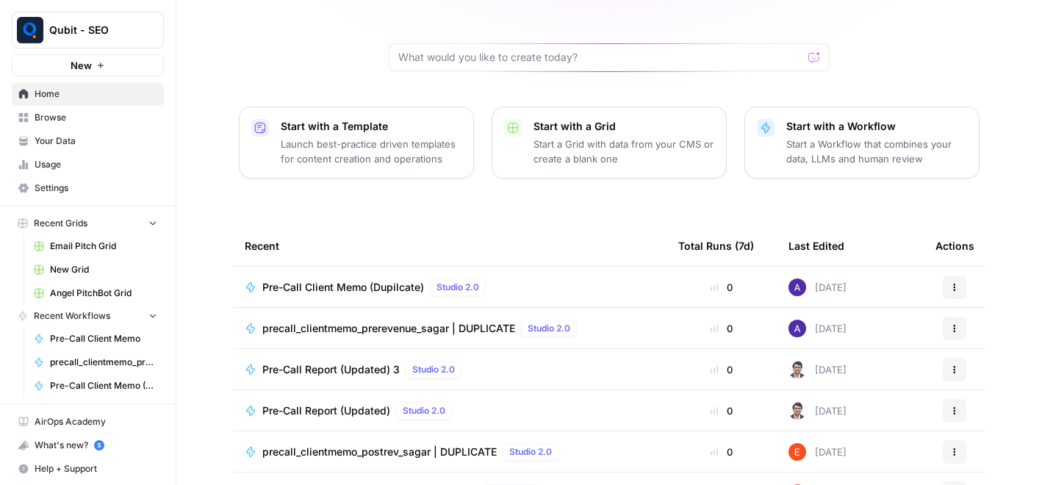
click at [381, 321] on span "precall_clientmemo_prerevenue_sagar | DUPLICATE" at bounding box center [388, 328] width 253 height 15
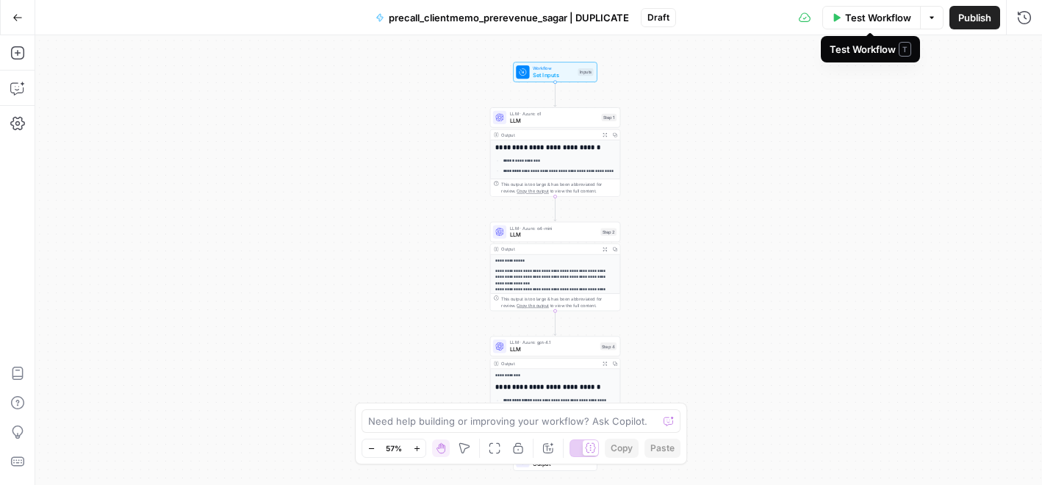
click at [858, 26] on button "Test Workflow" at bounding box center [871, 18] width 98 height 24
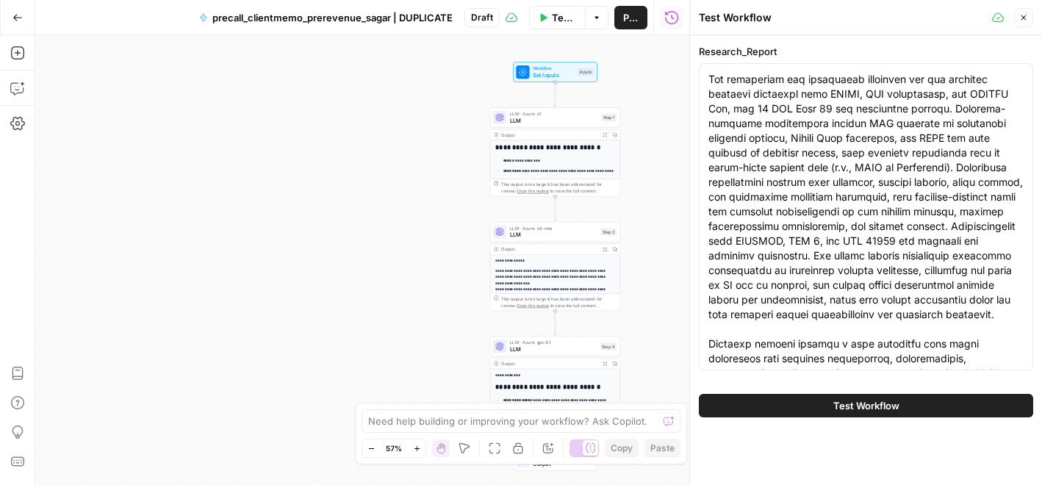
scroll to position [4787, 0]
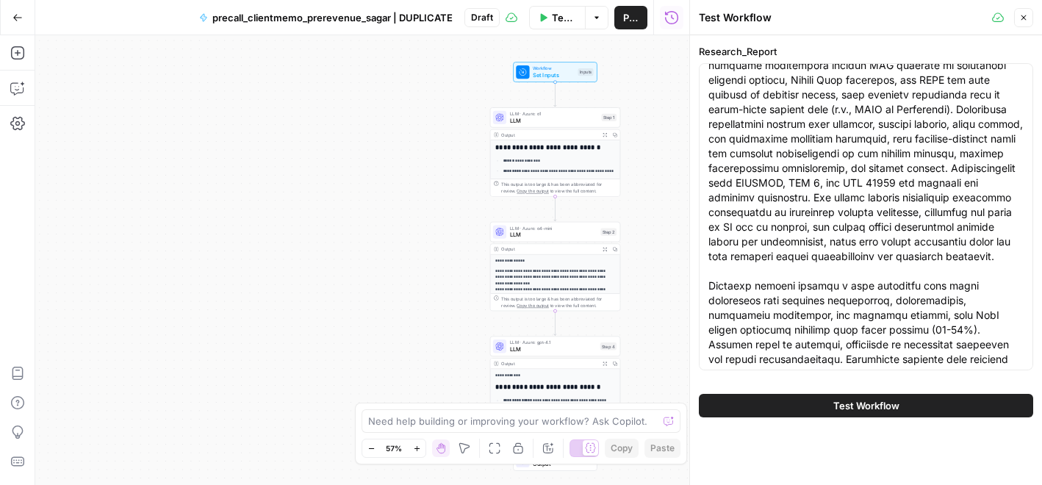
click at [1022, 18] on icon "button" at bounding box center [1023, 17] width 5 height 5
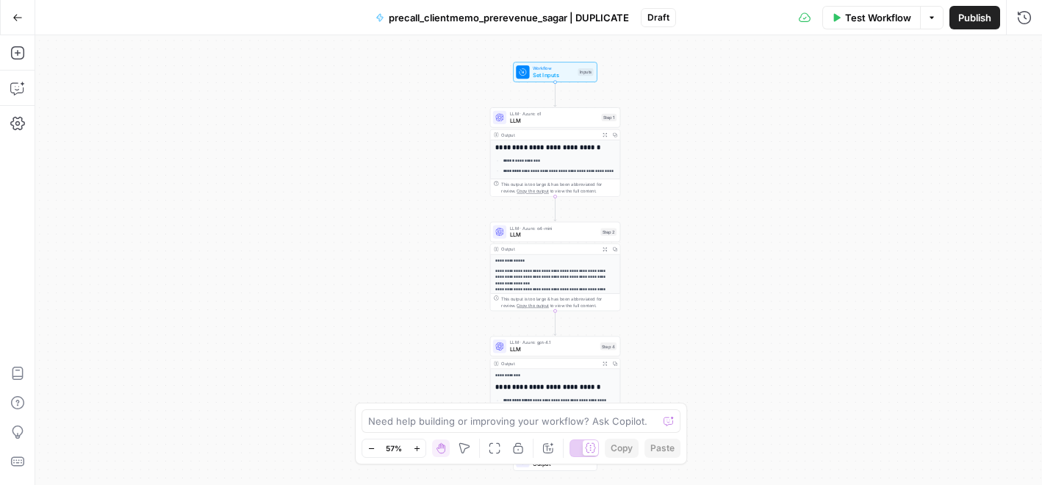
click at [540, 120] on span "LLM" at bounding box center [554, 120] width 88 height 8
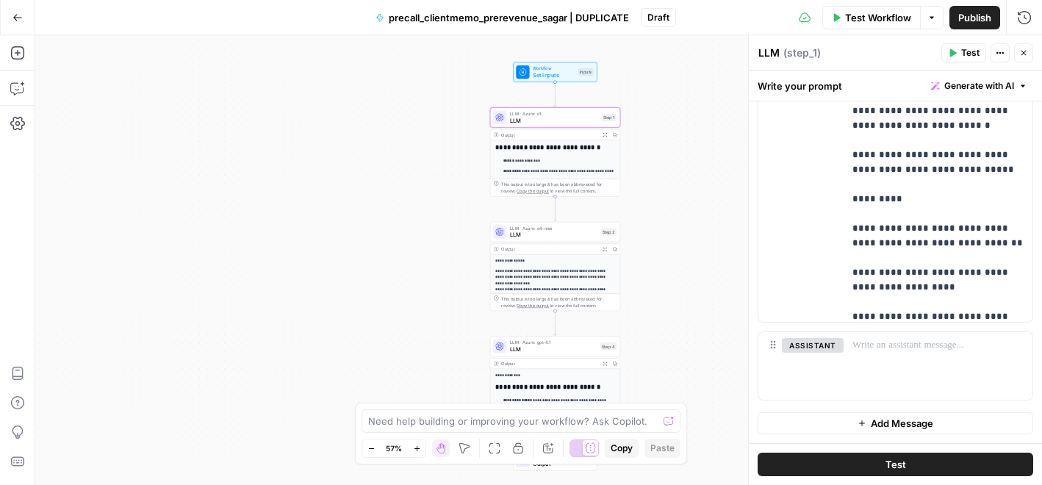
scroll to position [1470, 0]
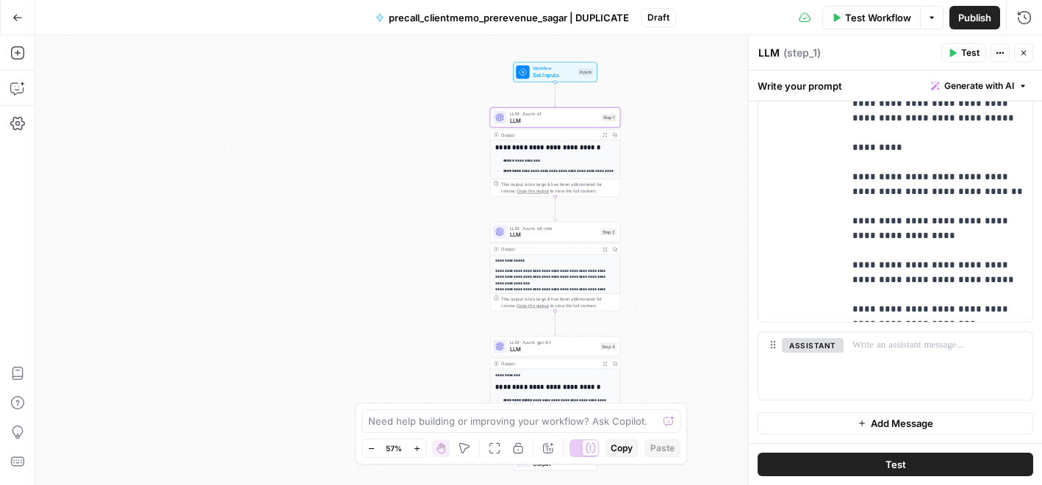
click at [979, 60] on button "Test" at bounding box center [963, 52] width 45 height 19
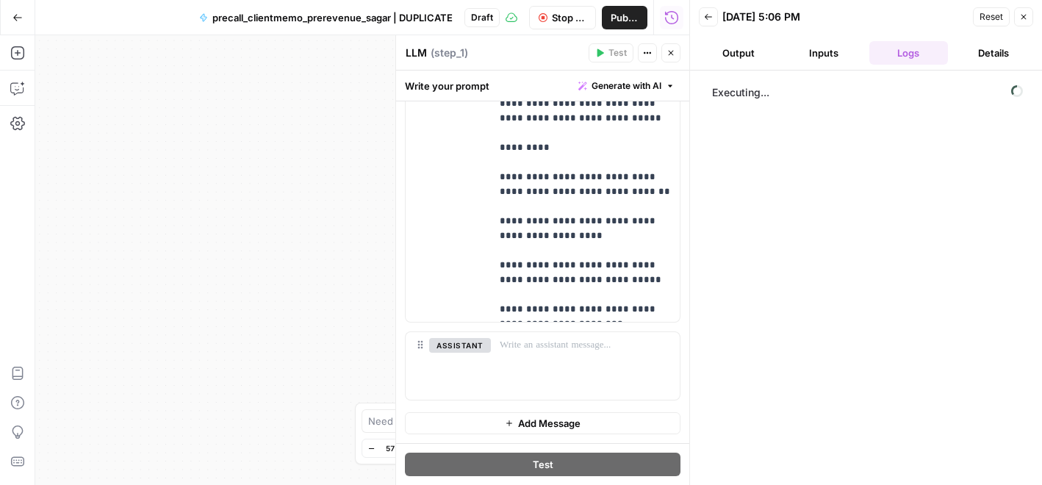
click at [732, 57] on button "Output" at bounding box center [738, 53] width 79 height 24
click at [558, 19] on span "Stop Run" at bounding box center [569, 17] width 35 height 15
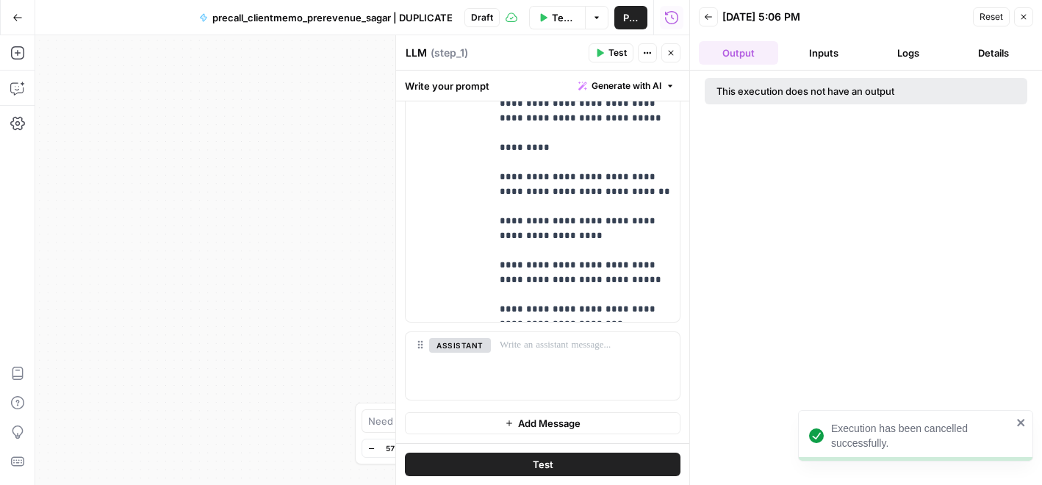
click at [1016, 420] on icon "close" at bounding box center [1021, 423] width 10 height 12
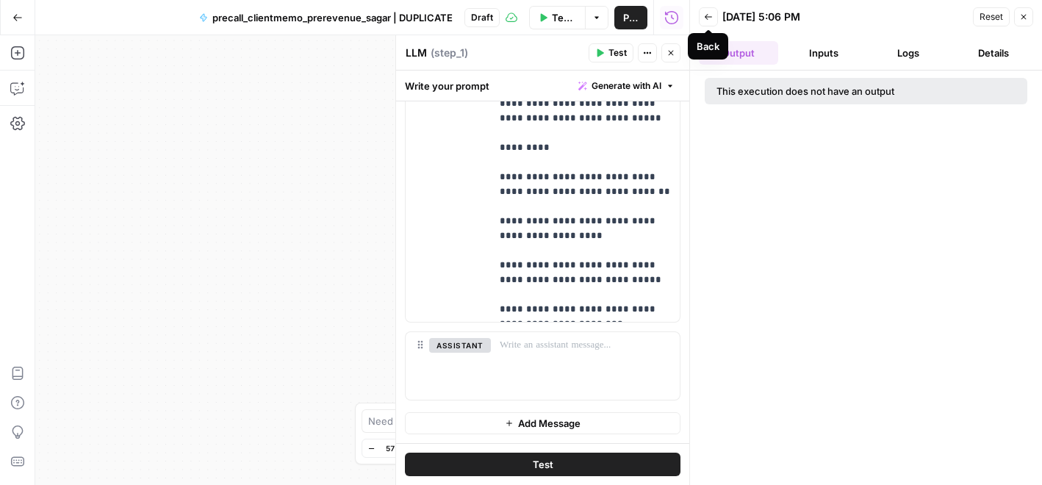
click at [701, 15] on button "Back" at bounding box center [708, 16] width 19 height 19
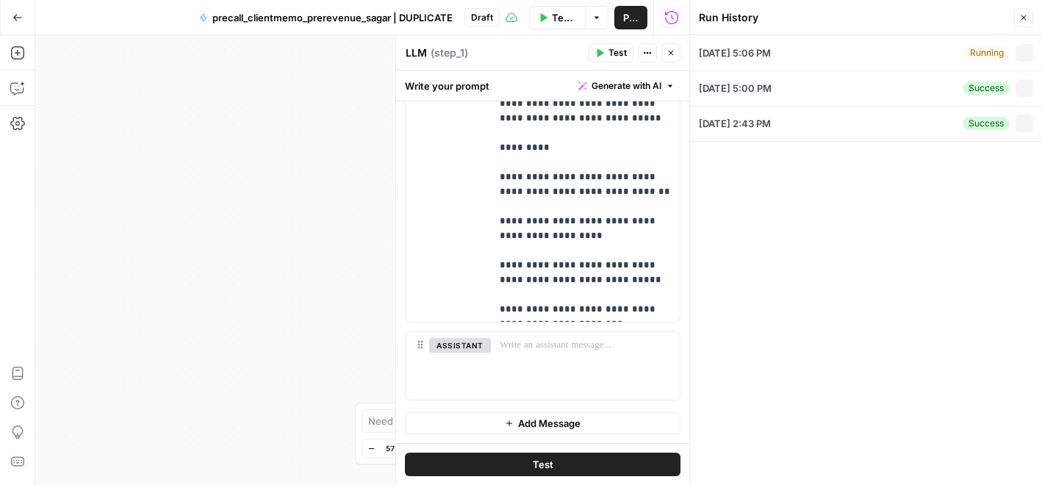
type textarea "**Pre-Call Report for InFormed Consent** --- **1. Company Overview** ### **1. C…"
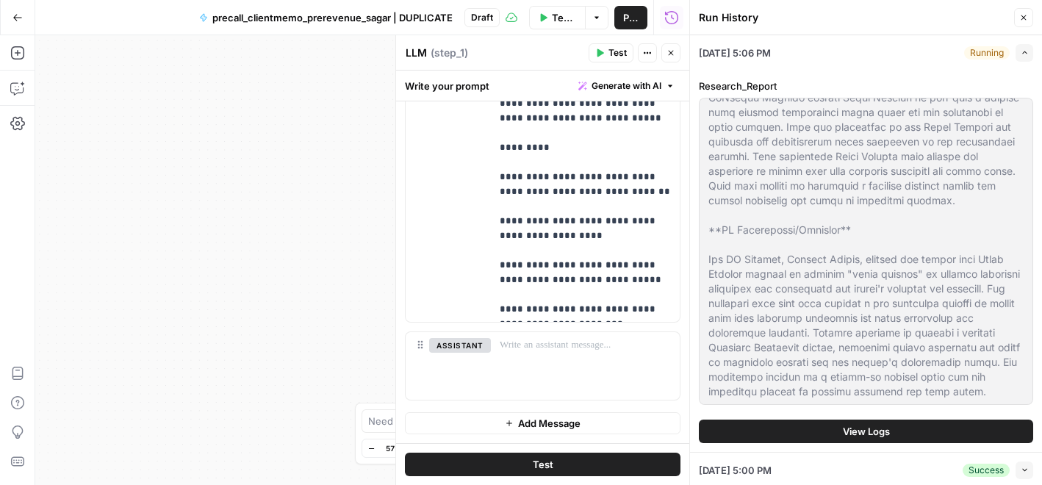
scroll to position [11699, 0]
click at [1017, 49] on button "Expand" at bounding box center [1024, 53] width 18 height 18
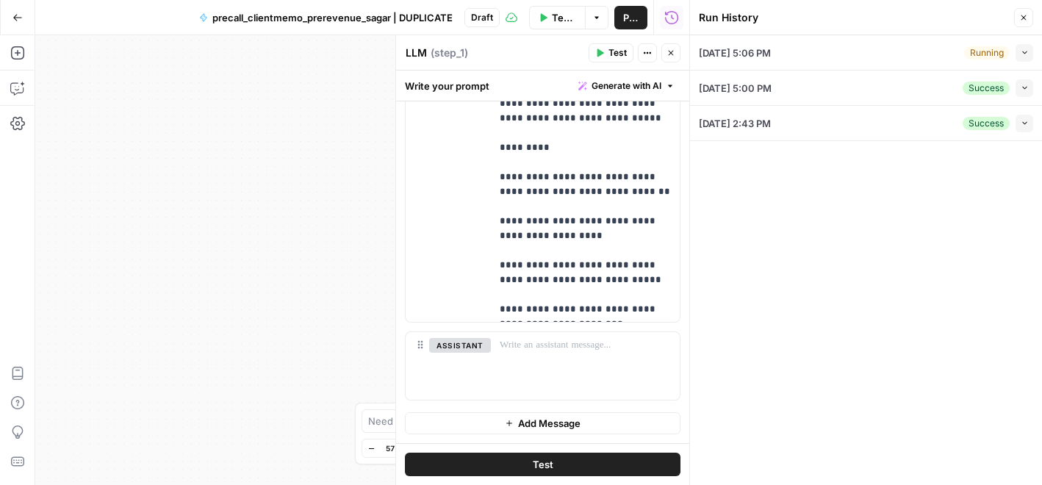
click at [982, 56] on div "Running" at bounding box center [987, 52] width 46 height 13
click at [1021, 20] on icon "button" at bounding box center [1023, 17] width 9 height 9
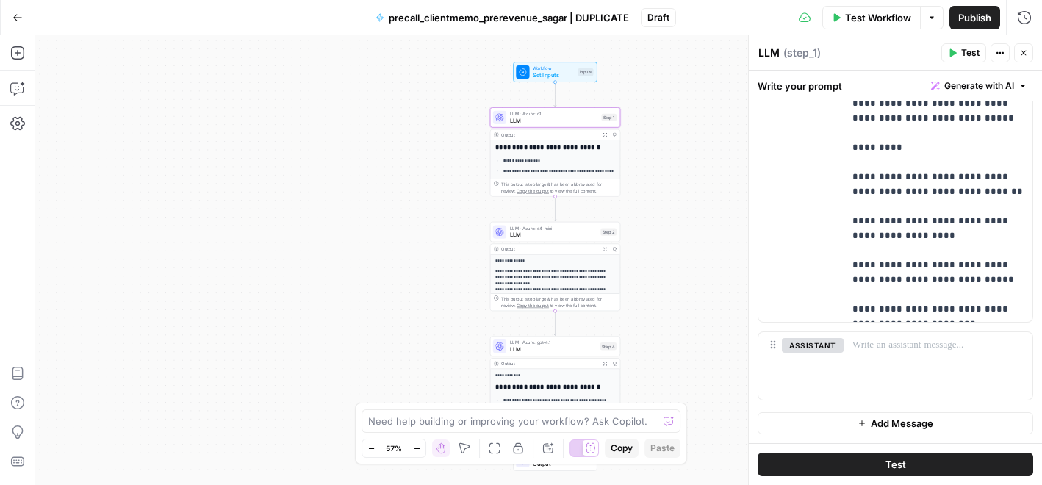
click at [850, 12] on span "Test Workflow" at bounding box center [878, 17] width 66 height 15
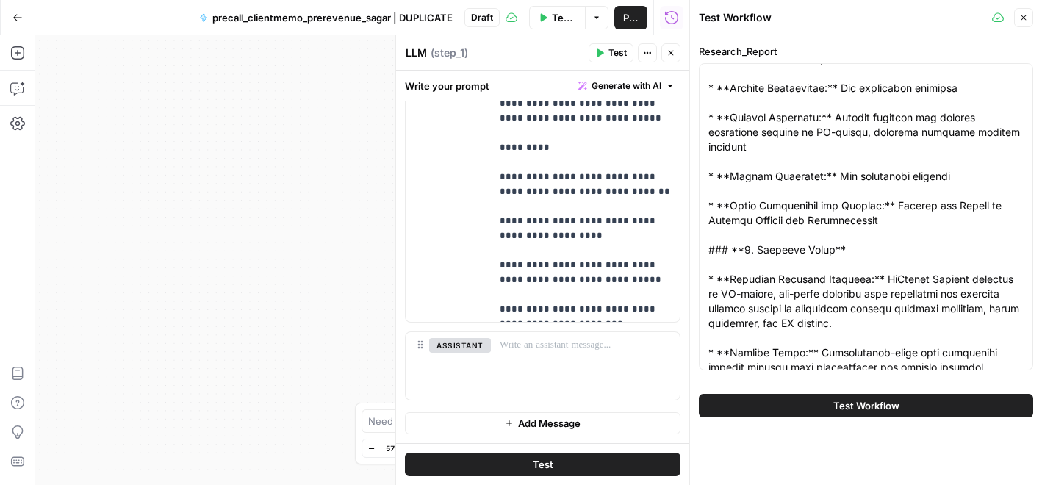
scroll to position [0, 0]
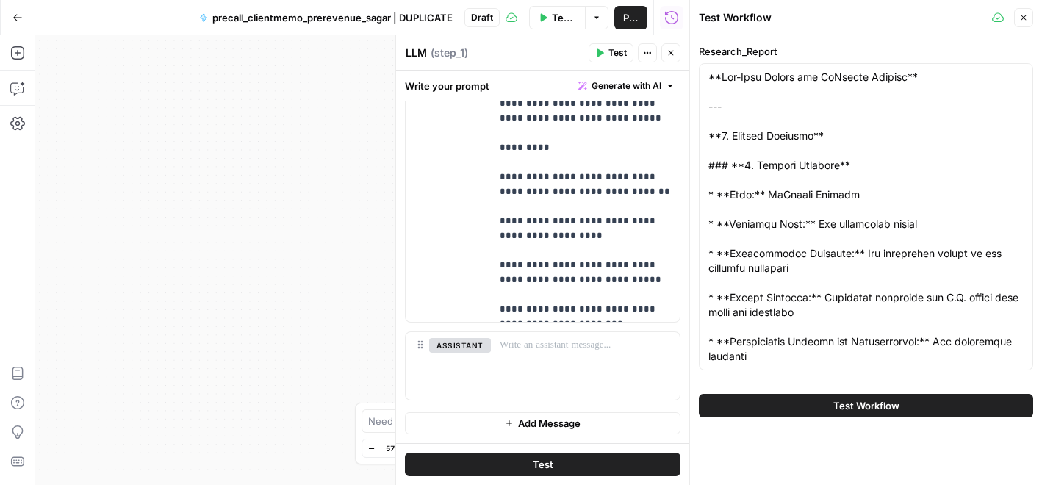
click at [705, 86] on div at bounding box center [866, 216] width 334 height 307
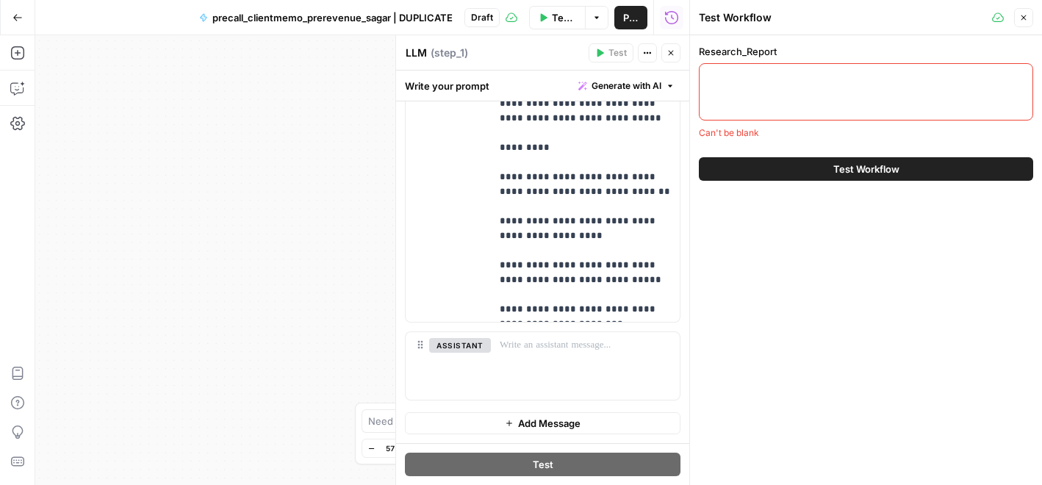
paste textarea "Pre-Call Report: PurpleCop One 1. Company Overview 1. Company Identity Name: Pu…"
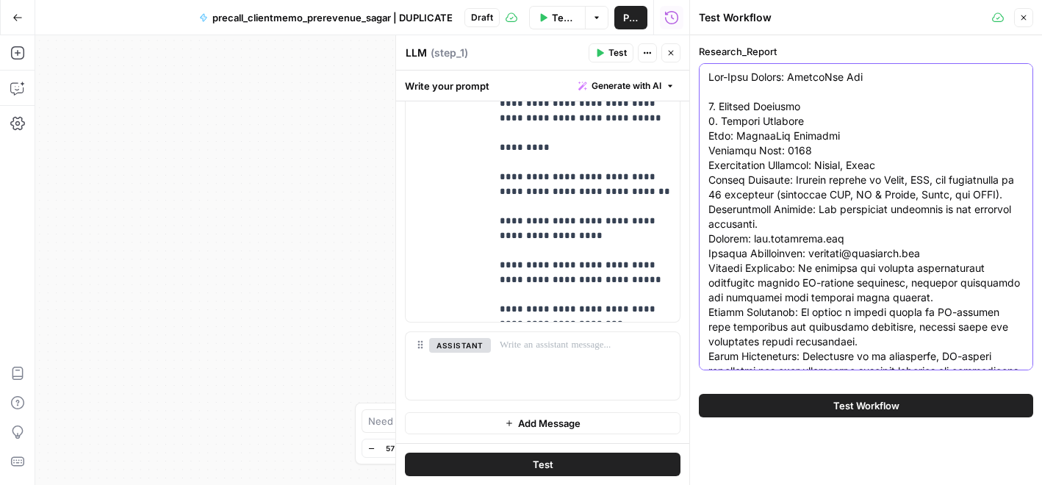
type textarea "Pre-Call Report: PurpleCop One 1. Company Overview 1. Company Identity Name: Pu…"
click at [793, 402] on button "Test Workflow" at bounding box center [866, 406] width 334 height 24
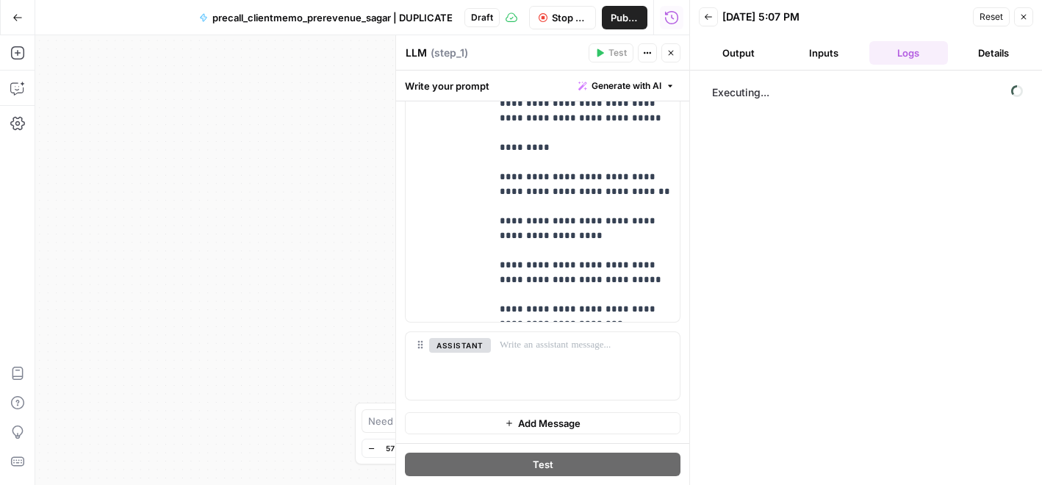
click at [746, 48] on button "Output" at bounding box center [738, 53] width 79 height 24
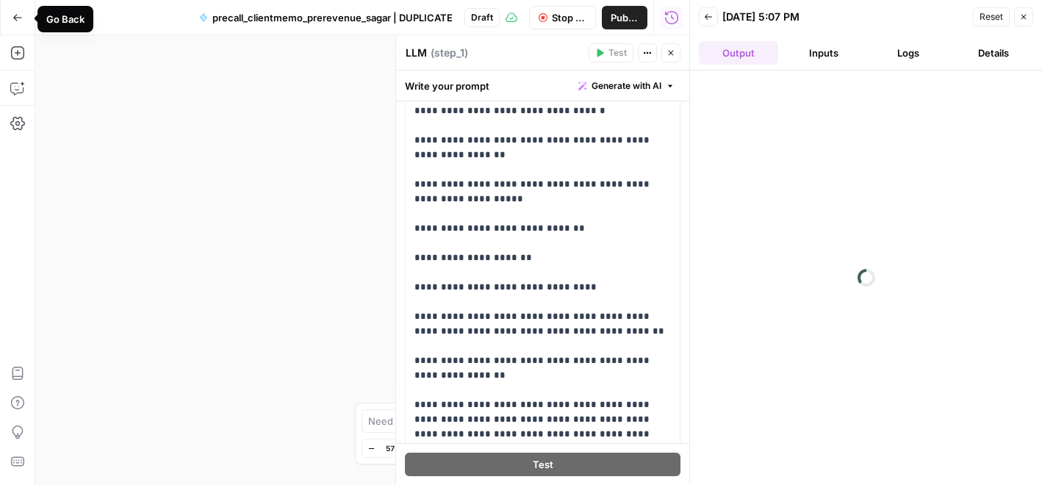
click at [23, 21] on button "Go Back" at bounding box center [17, 17] width 26 height 26
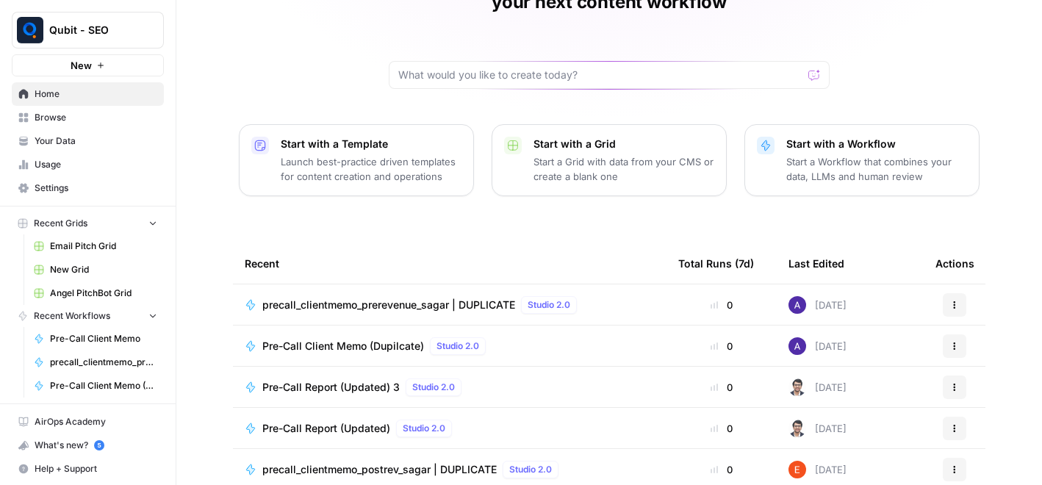
scroll to position [136, 0]
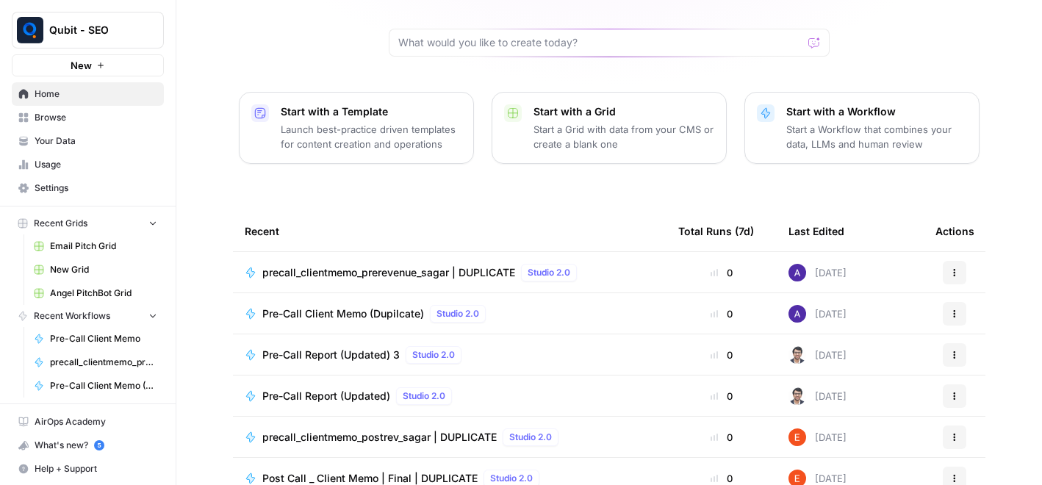
click at [378, 430] on span "precall_clientmemo_postrev_sagar | DUPLICATE" at bounding box center [379, 437] width 234 height 15
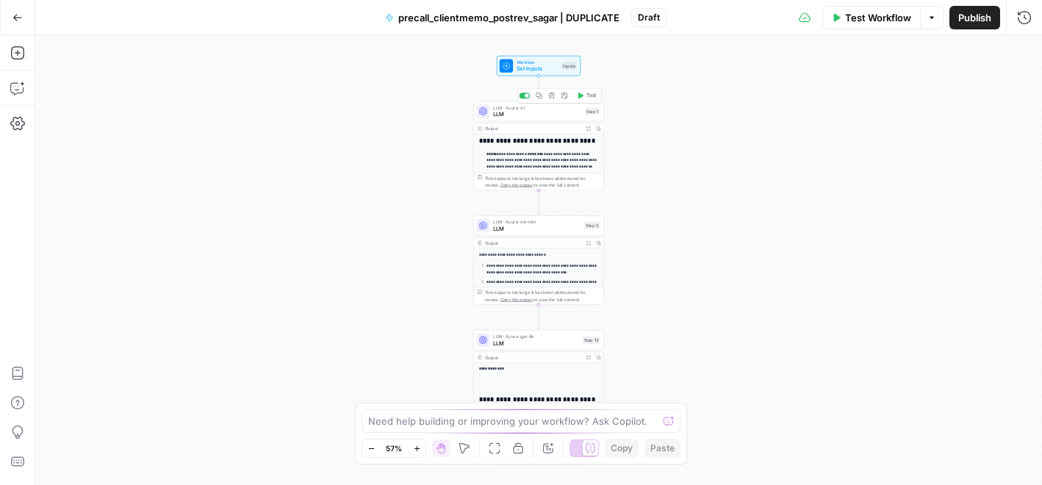
click at [546, 111] on span "LLM" at bounding box center [537, 114] width 88 height 8
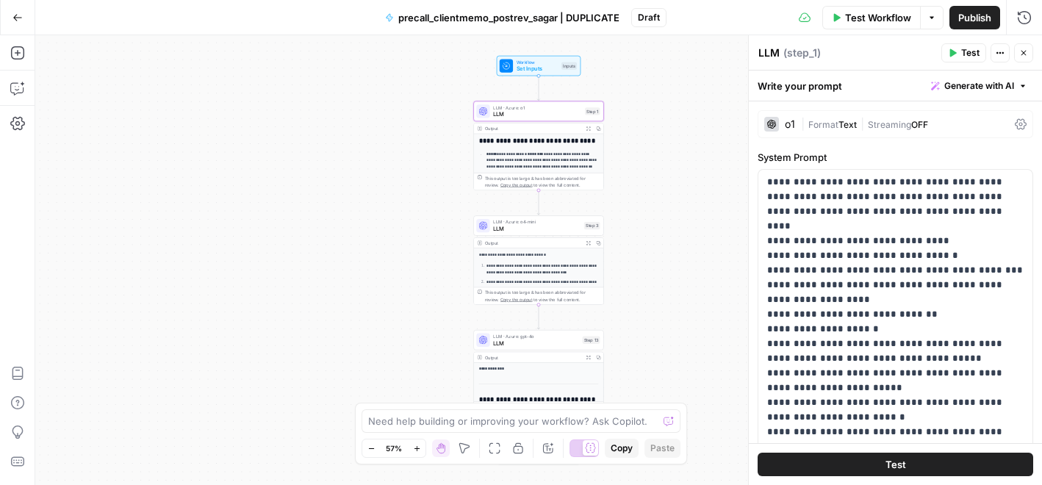
click at [1020, 48] on icon "button" at bounding box center [1023, 52] width 9 height 9
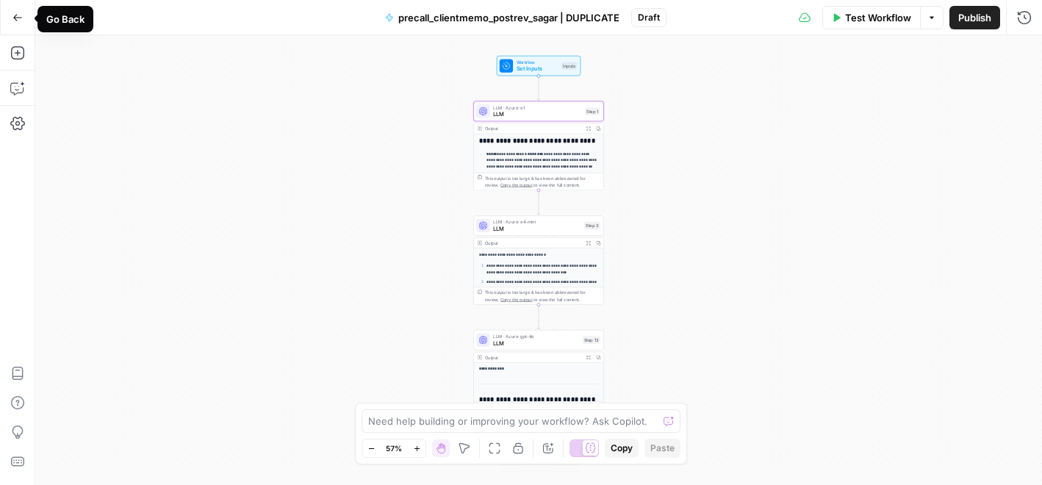
click at [8, 9] on button "Go Back" at bounding box center [17, 17] width 26 height 26
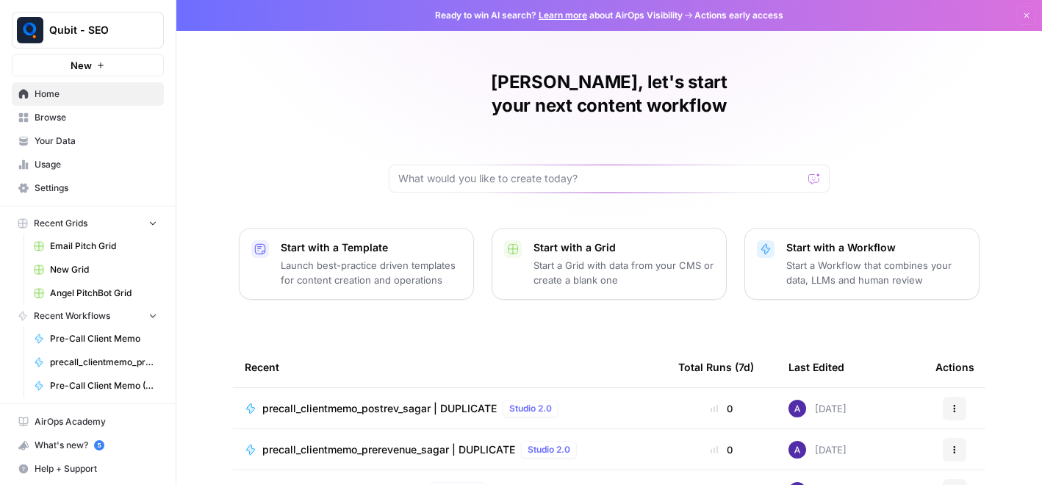
click at [393, 442] on span "precall_clientmemo_prerevenue_sagar | DUPLICATE" at bounding box center [388, 449] width 253 height 15
